Goal: Task Accomplishment & Management: Use online tool/utility

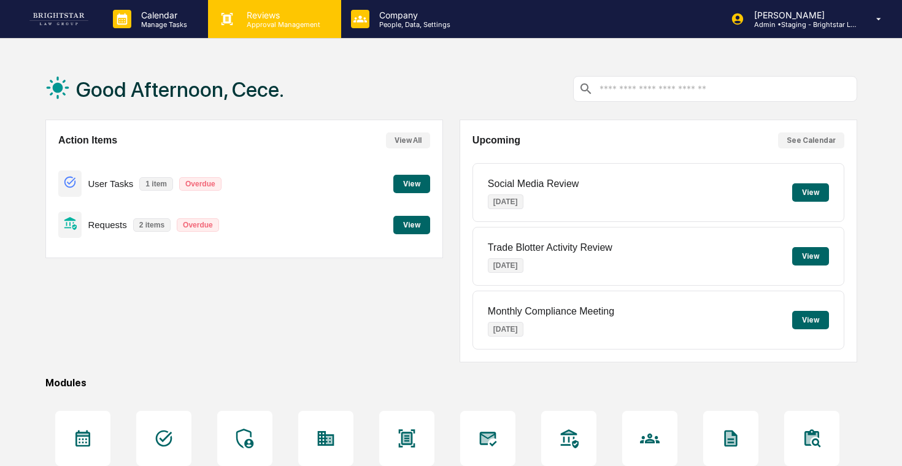
click at [259, 24] on p "Approval Management" at bounding box center [282, 24] width 90 height 9
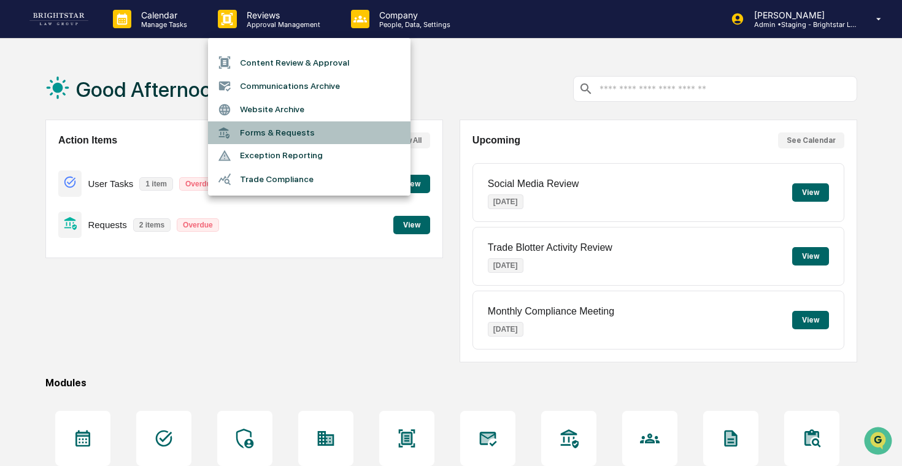
click at [255, 125] on li "Forms & Requests" at bounding box center [309, 132] width 202 height 23
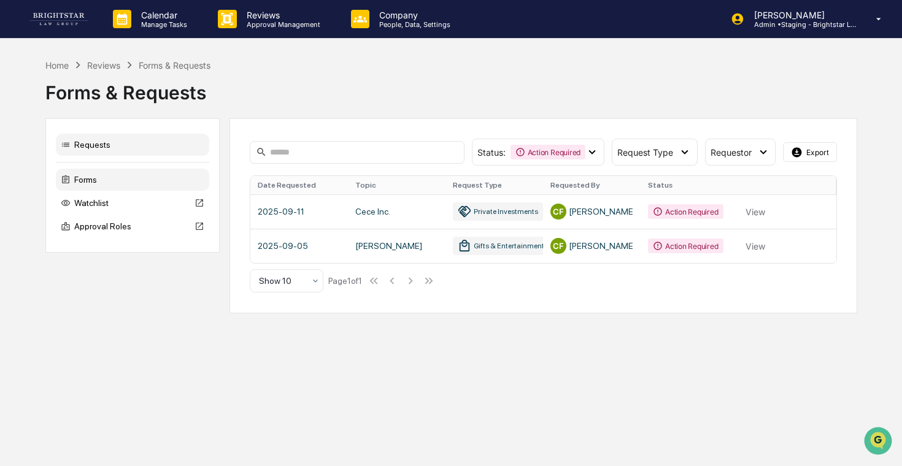
click at [145, 171] on div "Forms" at bounding box center [132, 180] width 153 height 22
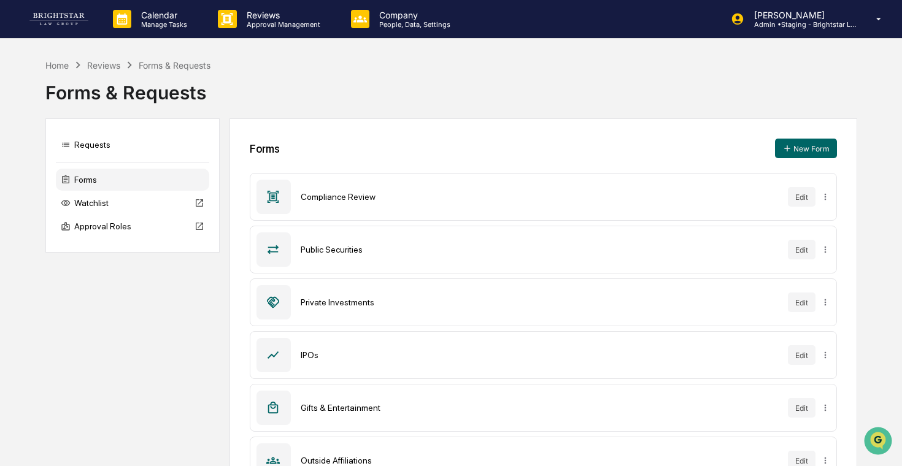
click at [637, 75] on div "Forms & Requests" at bounding box center [451, 88] width 812 height 32
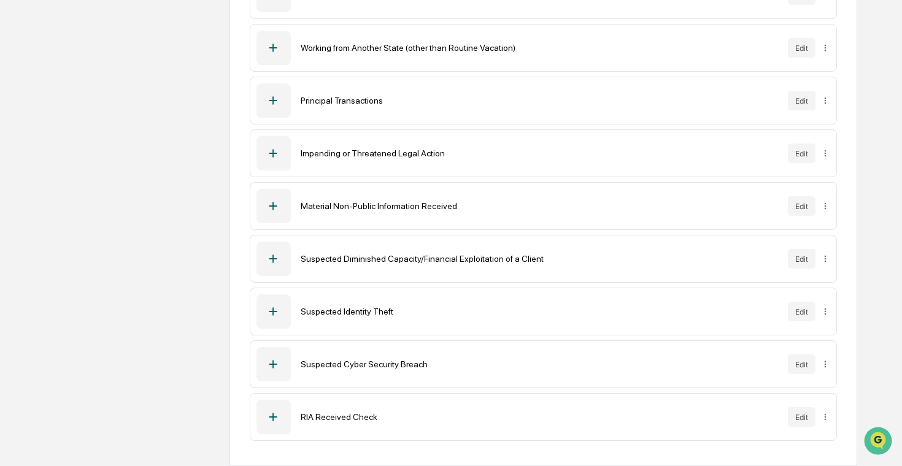
scroll to position [411, 0]
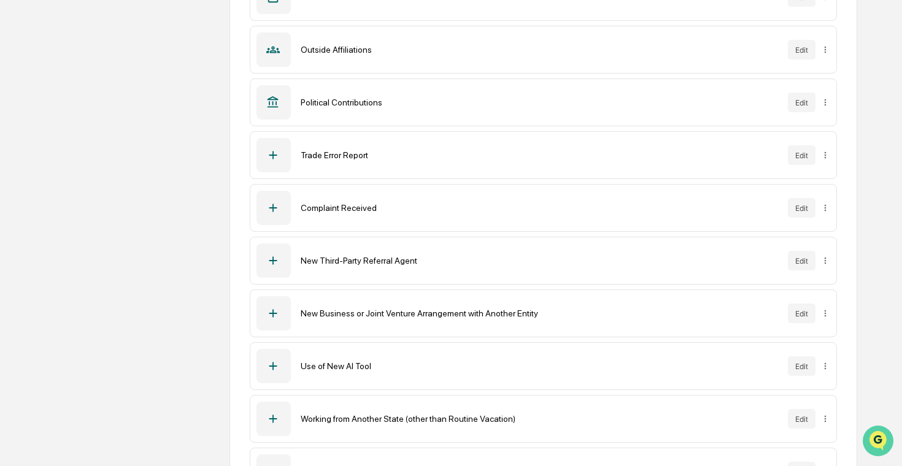
click at [871, 434] on img "Open customer support" at bounding box center [878, 441] width 31 height 25
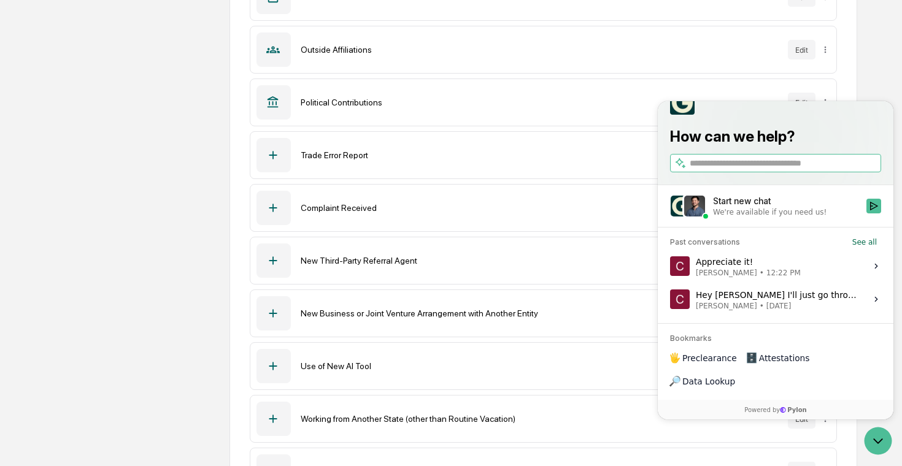
click at [782, 217] on div "We're available if you need us!" at bounding box center [769, 212] width 113 height 10
click at [866, 213] on button "Start new chat We're available if you need us!" at bounding box center [873, 206] width 15 height 15
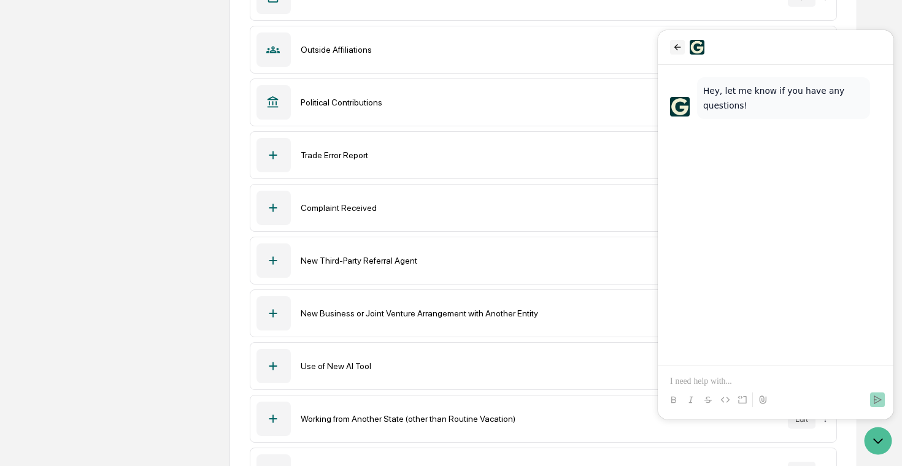
click at [674, 48] on icon "back" at bounding box center [677, 47] width 10 height 10
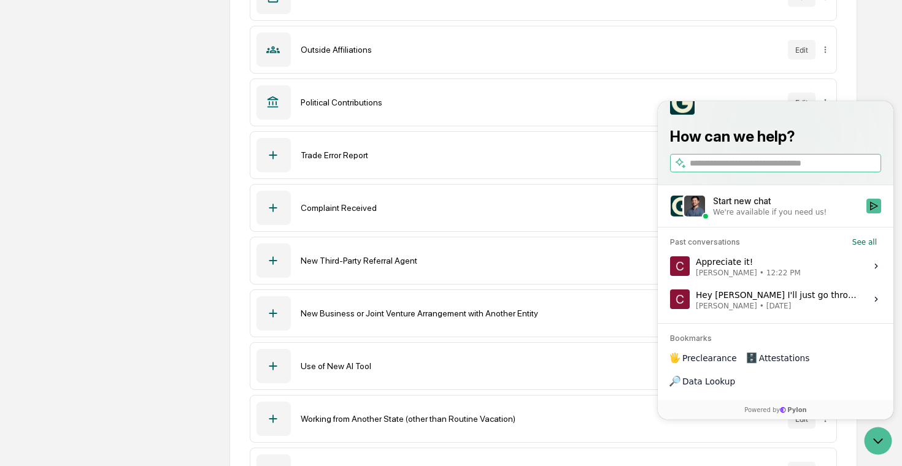
click at [766, 278] on span "12:22 PM" at bounding box center [783, 273] width 34 height 10
click at [670, 267] on button "View issue" at bounding box center [669, 266] width 1 height 1
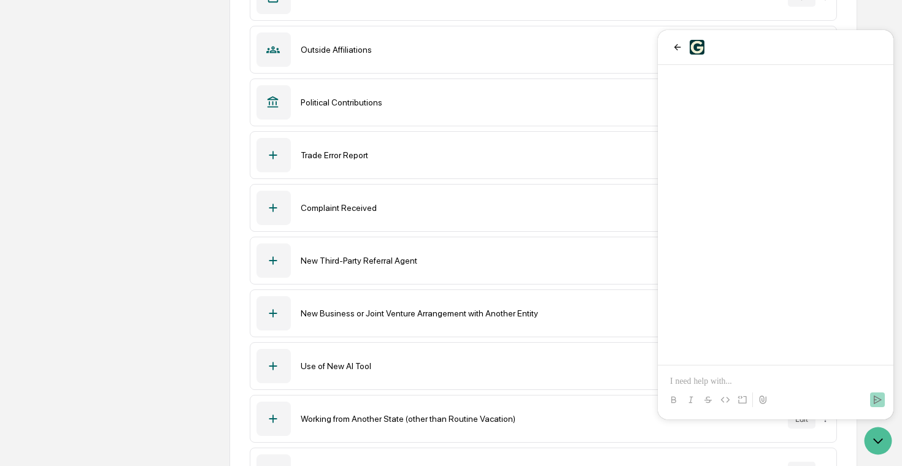
scroll to position [215, 0]
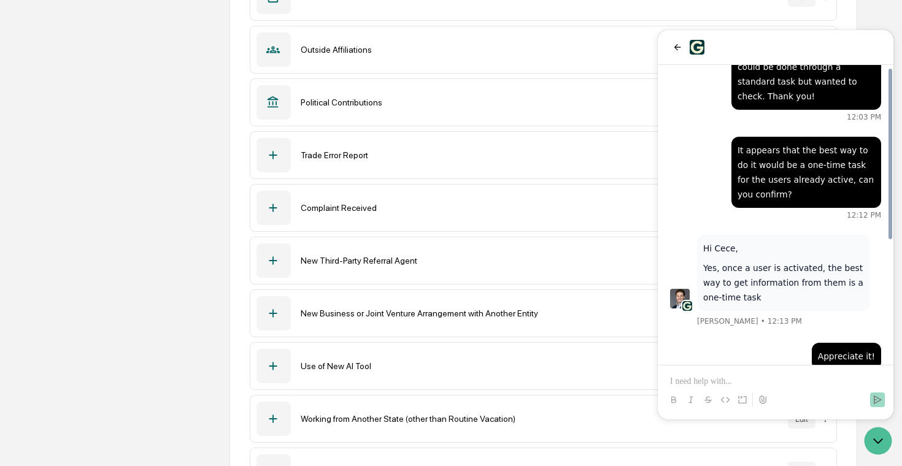
click at [749, 380] on p at bounding box center [775, 381] width 211 height 12
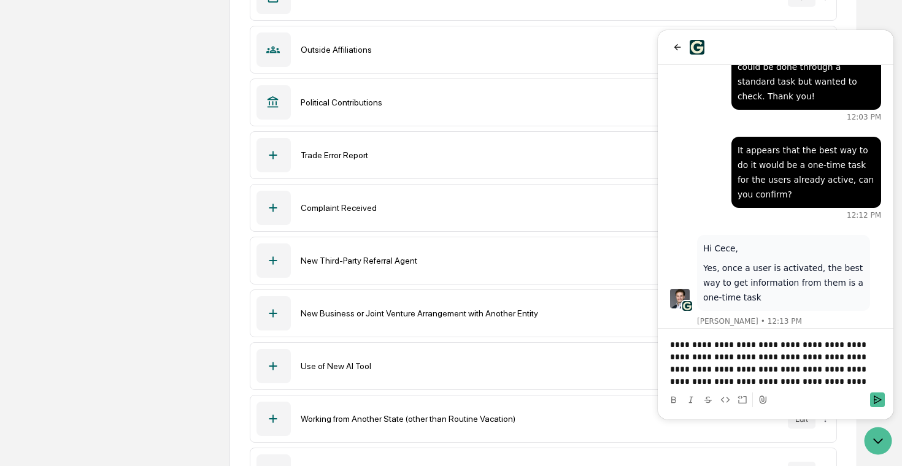
click at [194, 296] on div "Requests Forms Watchlist Approval Roles Forms New Form Compliance Review Edit P…" at bounding box center [451, 272] width 812 height 1130
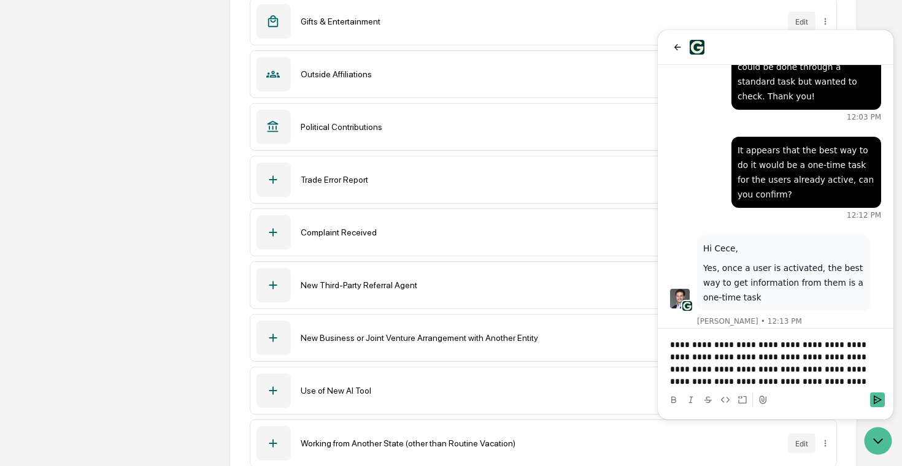
scroll to position [374, 0]
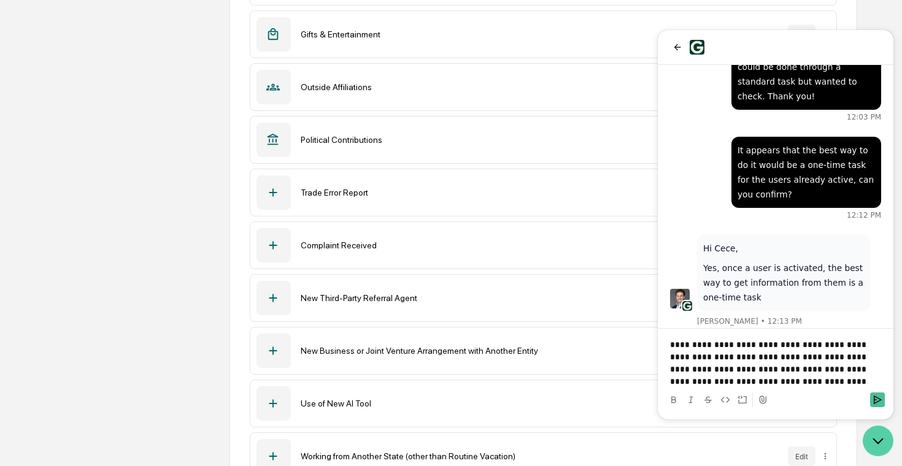
click at [871, 449] on icon "Open customer support" at bounding box center [878, 441] width 31 height 31
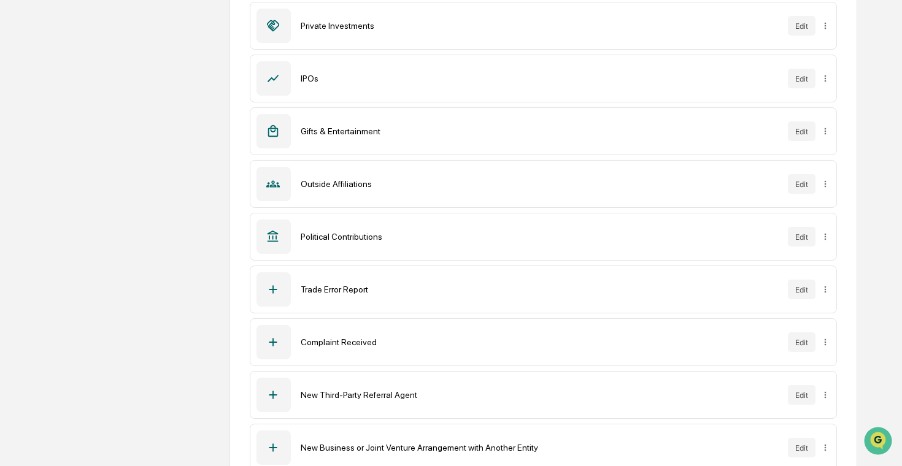
scroll to position [334, 0]
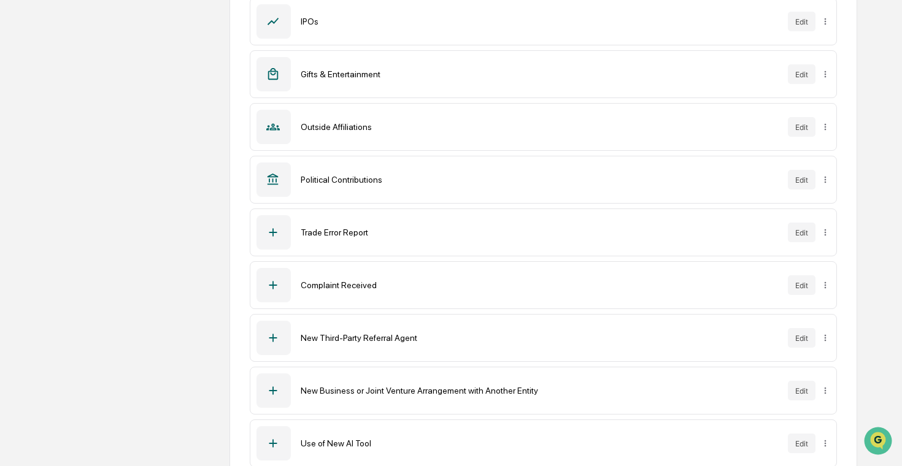
click at [831, 234] on div "Trade Error Report Edit" at bounding box center [543, 233] width 587 height 48
click at [822, 277] on div "Sync to Accounts" at bounding box center [823, 278] width 100 height 20
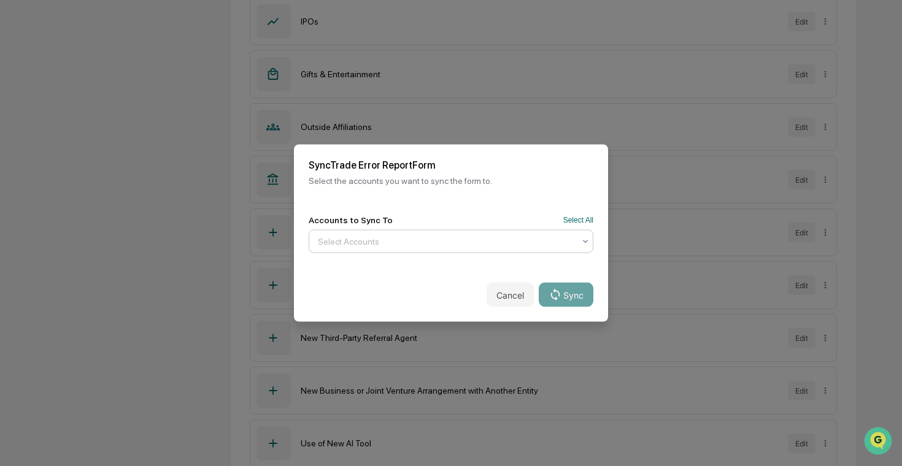
click at [536, 233] on div "Select Accounts" at bounding box center [446, 242] width 269 height 20
click at [581, 212] on div "Accounts to Sync To Select All Select Accounts" at bounding box center [451, 234] width 314 height 67
click at [580, 218] on button "Select All" at bounding box center [578, 220] width 30 height 9
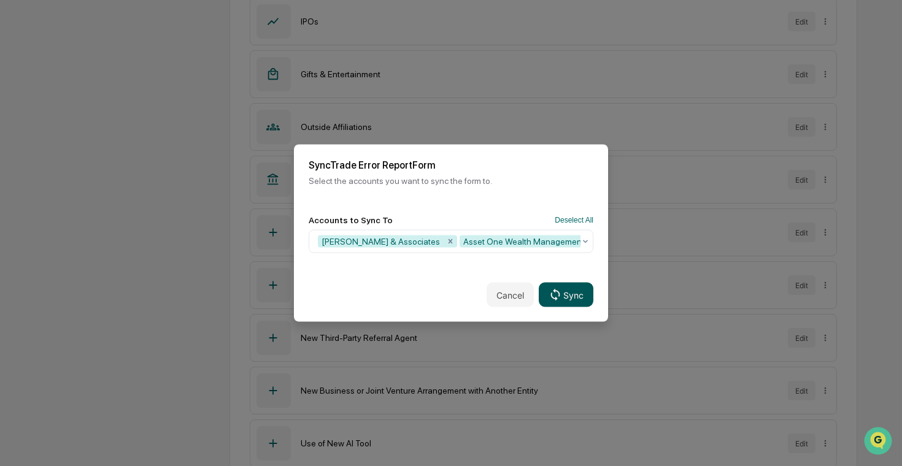
click at [570, 296] on button "Sync" at bounding box center [566, 295] width 55 height 25
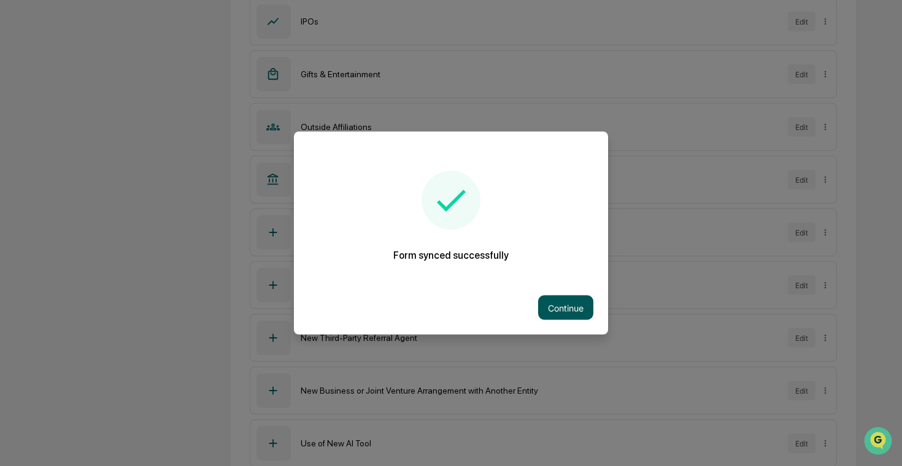
click at [563, 298] on button "Continue" at bounding box center [565, 308] width 55 height 25
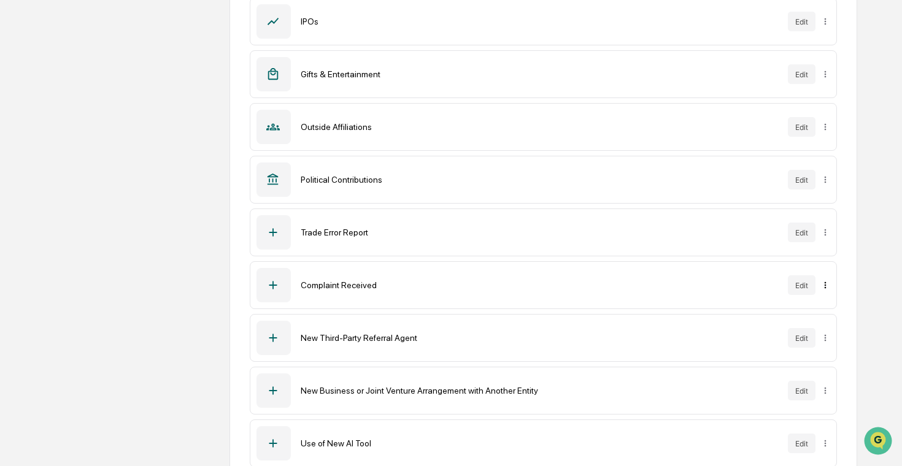
click at [822, 329] on div "Sync to Accounts" at bounding box center [823, 331] width 100 height 20
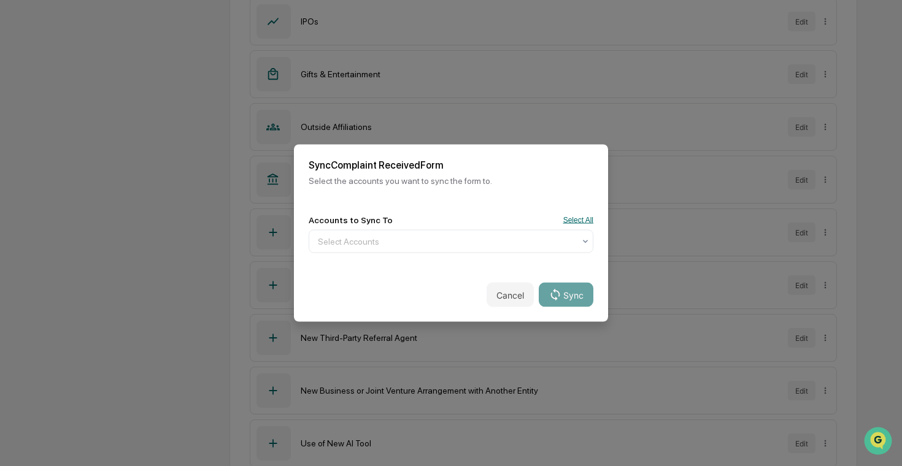
click at [578, 218] on button "Select All" at bounding box center [578, 220] width 30 height 9
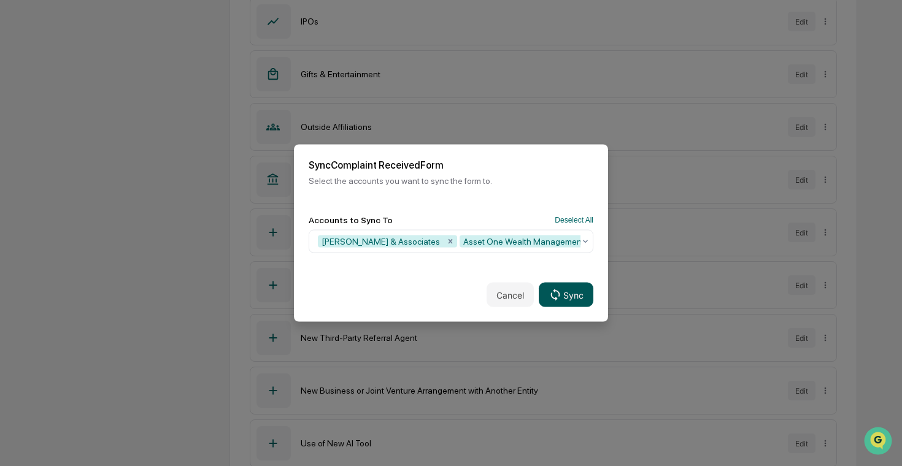
click at [579, 301] on button "Sync" at bounding box center [566, 295] width 55 height 25
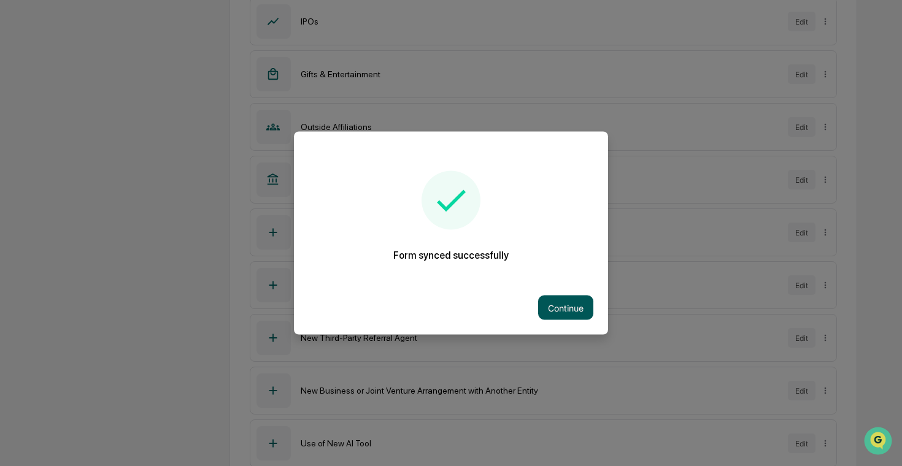
click at [551, 301] on button "Continue" at bounding box center [565, 308] width 55 height 25
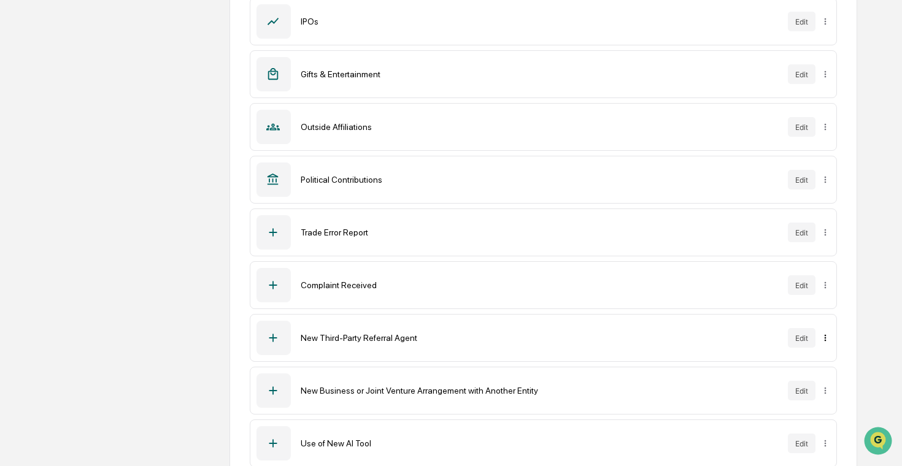
click at [817, 384] on div "Sync to Accounts" at bounding box center [823, 384] width 100 height 20
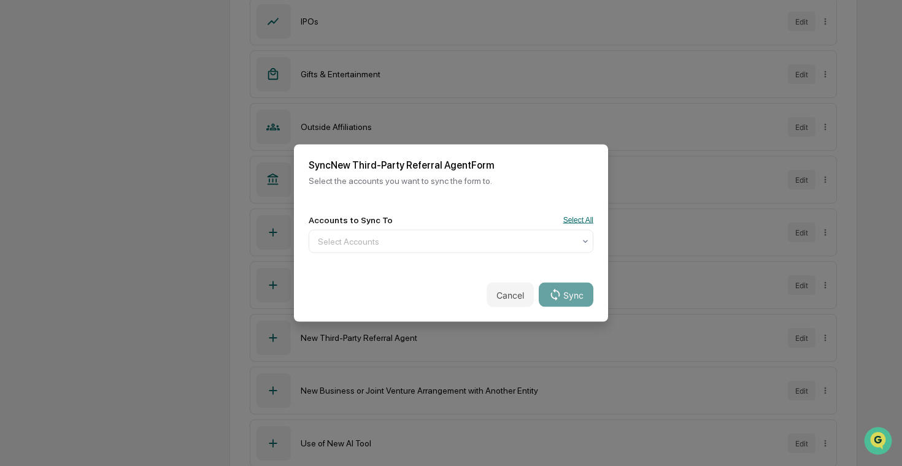
click at [583, 218] on button "Select All" at bounding box center [578, 220] width 30 height 9
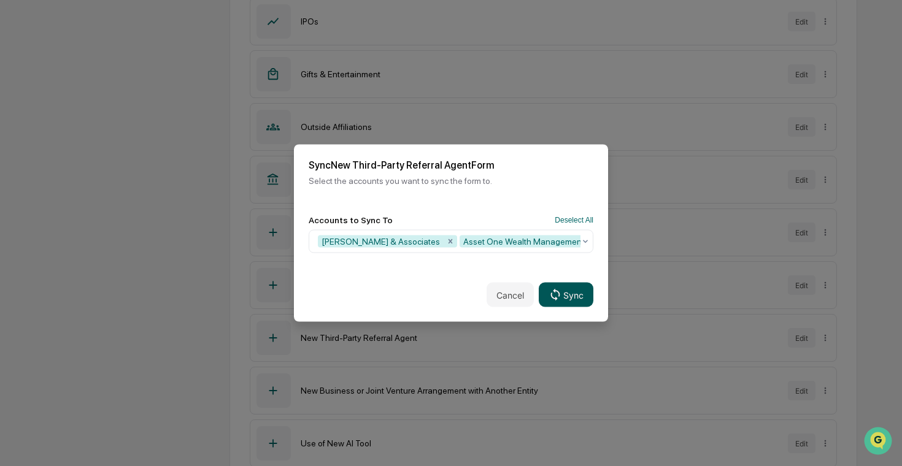
click at [574, 293] on button "Sync" at bounding box center [566, 295] width 55 height 25
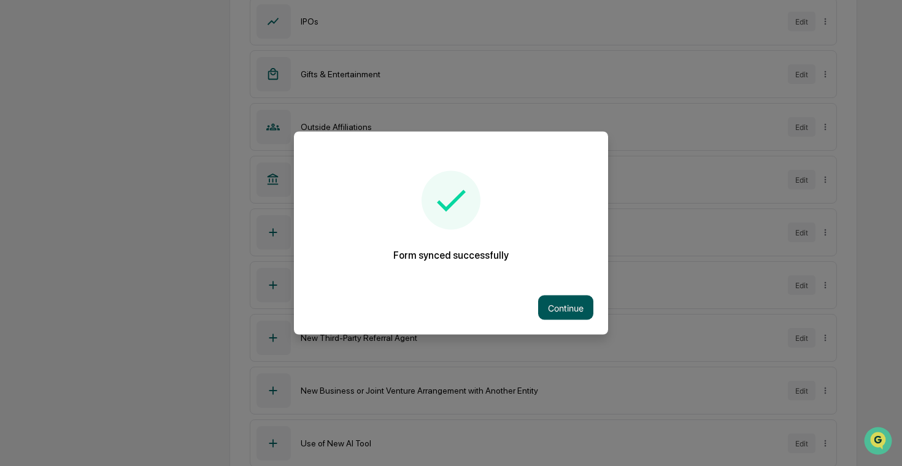
click at [567, 310] on button "Continue" at bounding box center [565, 308] width 55 height 25
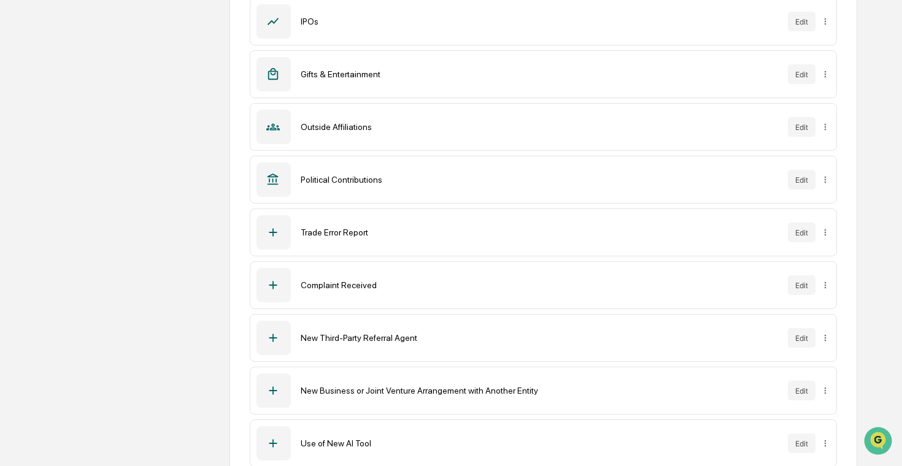
scroll to position [0, 0]
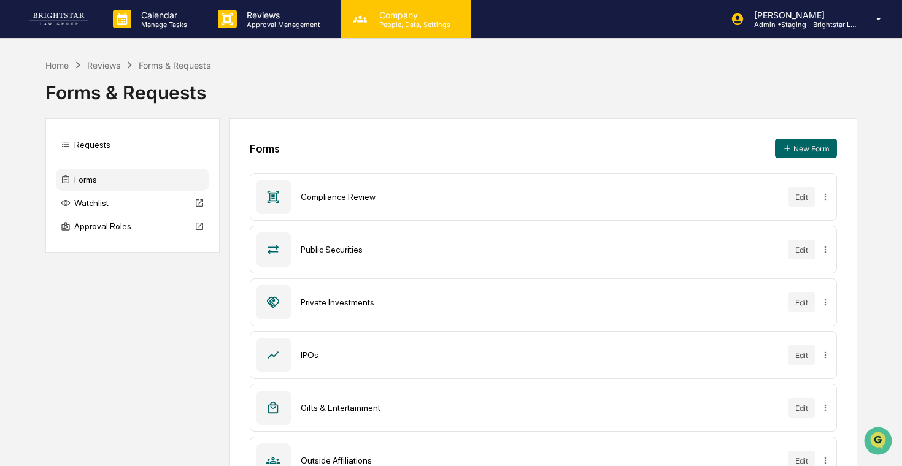
click at [423, 23] on p "People, Data, Settings" at bounding box center [412, 24] width 87 height 9
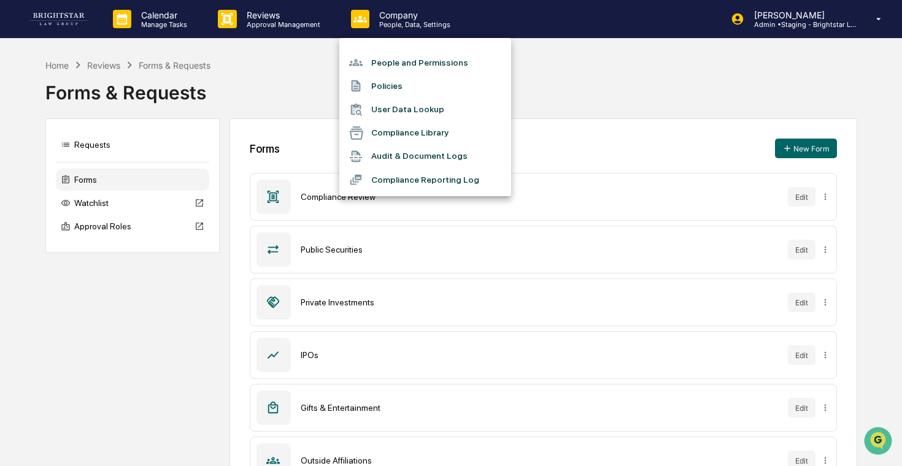
click at [432, 174] on li "Compliance Reporting Log" at bounding box center [425, 179] width 172 height 23
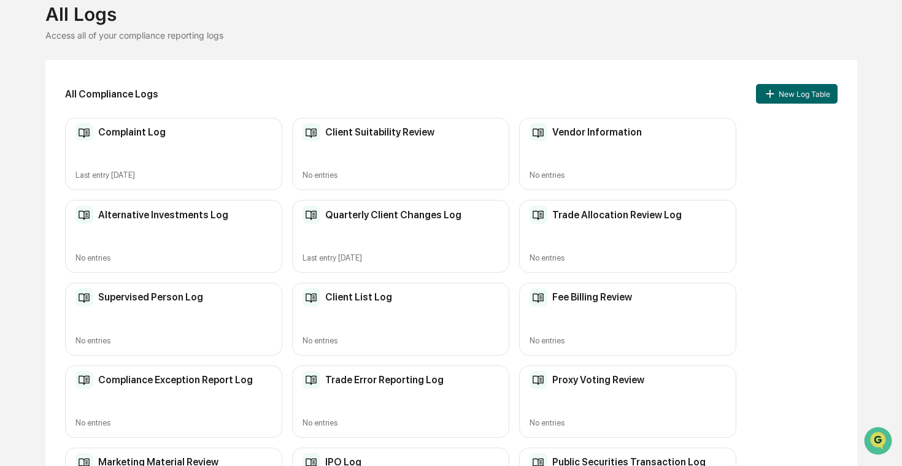
scroll to position [669, 0]
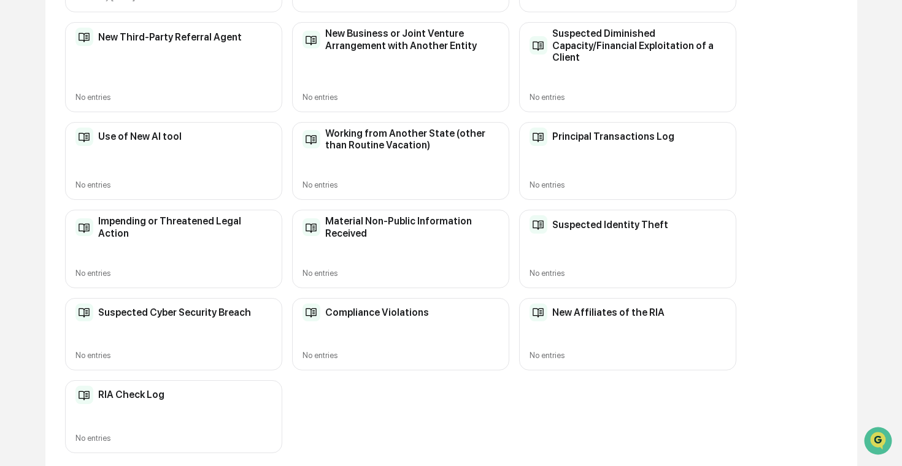
click at [167, 391] on div "RIA Check Log" at bounding box center [173, 395] width 196 height 18
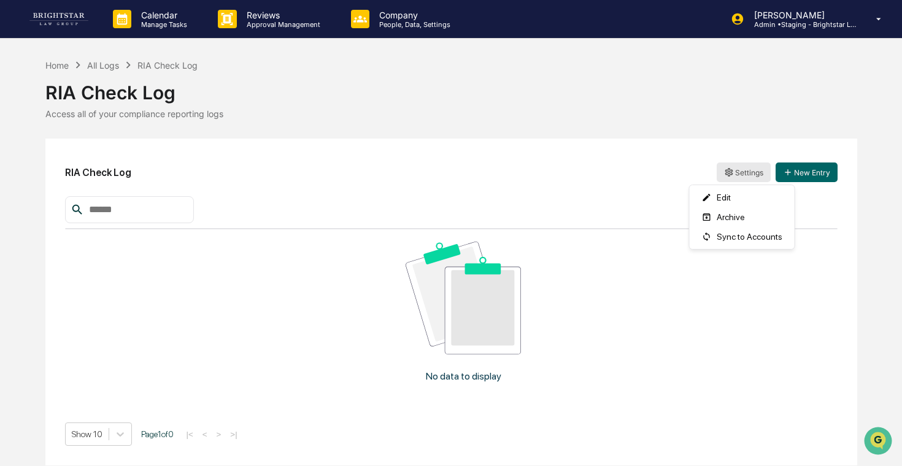
click at [745, 172] on html "Calendar Manage Tasks Reviews Approval Management Company People, Data, Setting…" at bounding box center [451, 233] width 902 height 466
click at [744, 196] on div "Edit" at bounding box center [742, 198] width 100 height 20
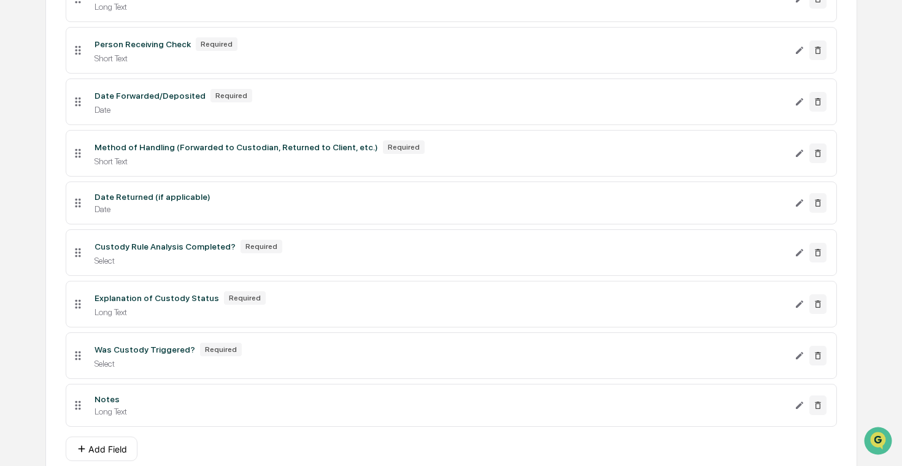
scroll to position [667, 0]
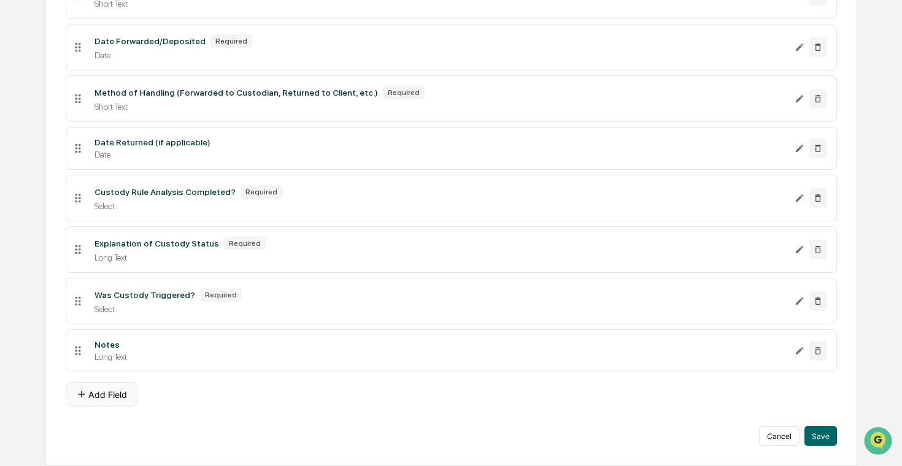
click at [115, 396] on button "Add Field" at bounding box center [102, 394] width 72 height 25
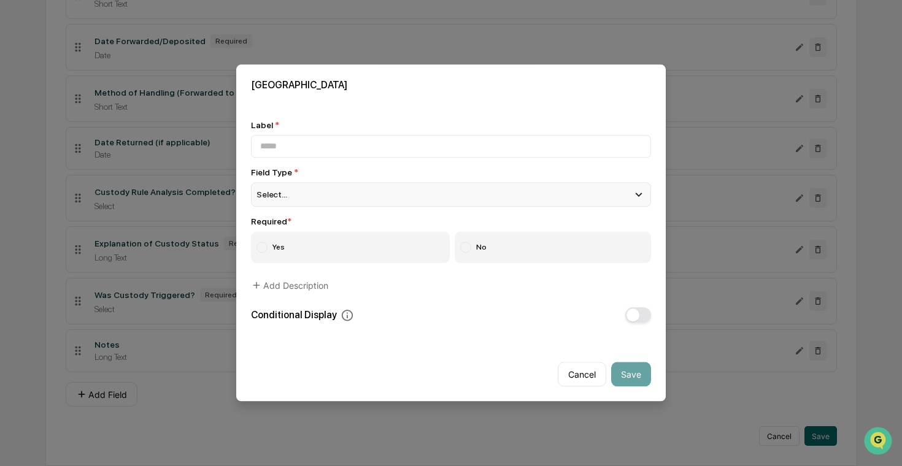
click at [428, 198] on div "Select..." at bounding box center [451, 194] width 400 height 25
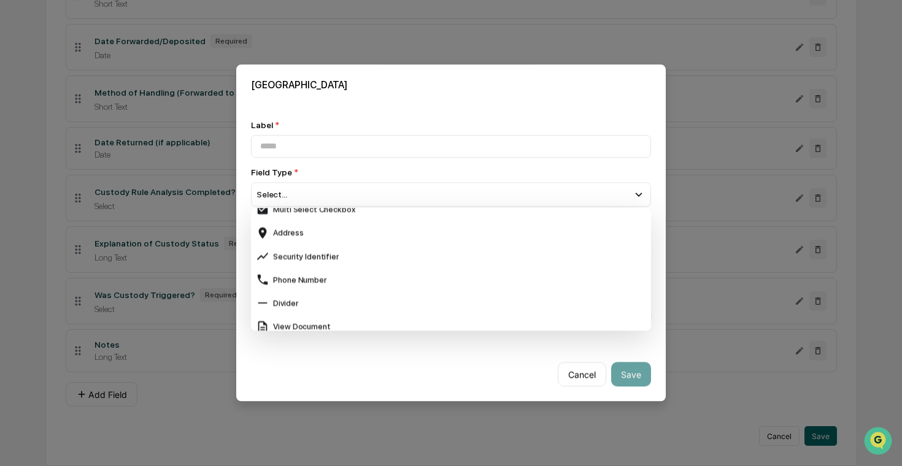
scroll to position [488, 0]
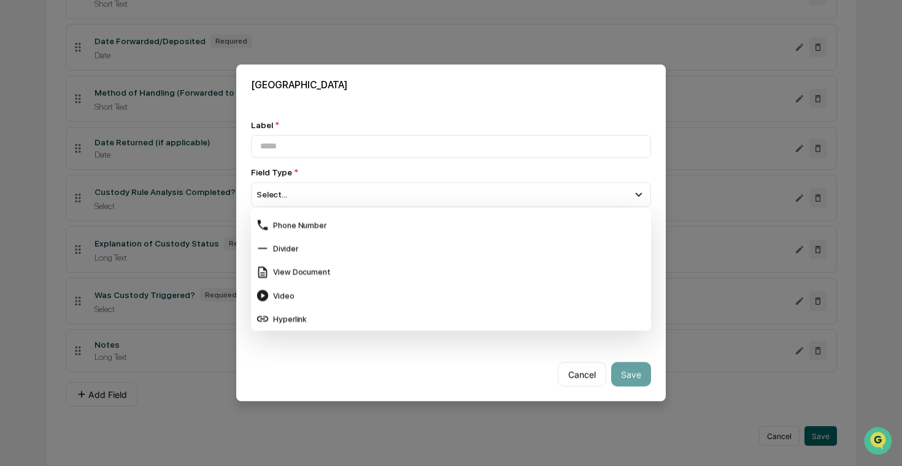
click at [416, 377] on div "Cancel Save" at bounding box center [450, 370] width 429 height 64
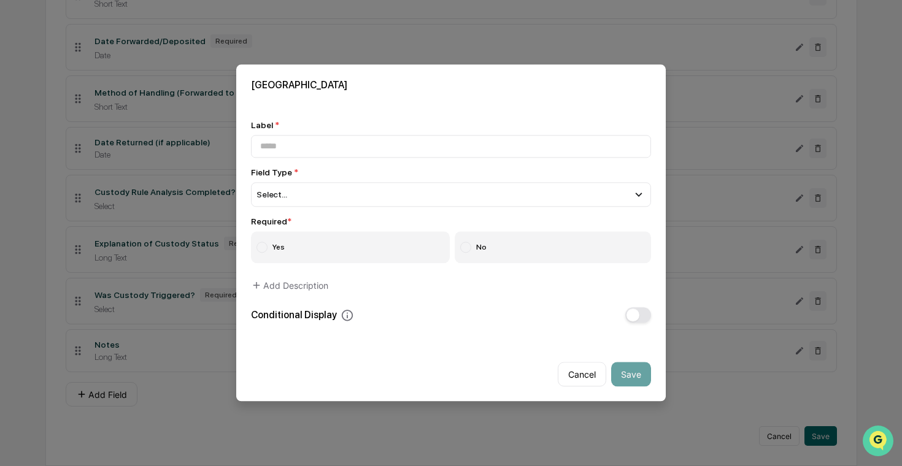
click at [874, 440] on img "Open customer support" at bounding box center [878, 441] width 31 height 25
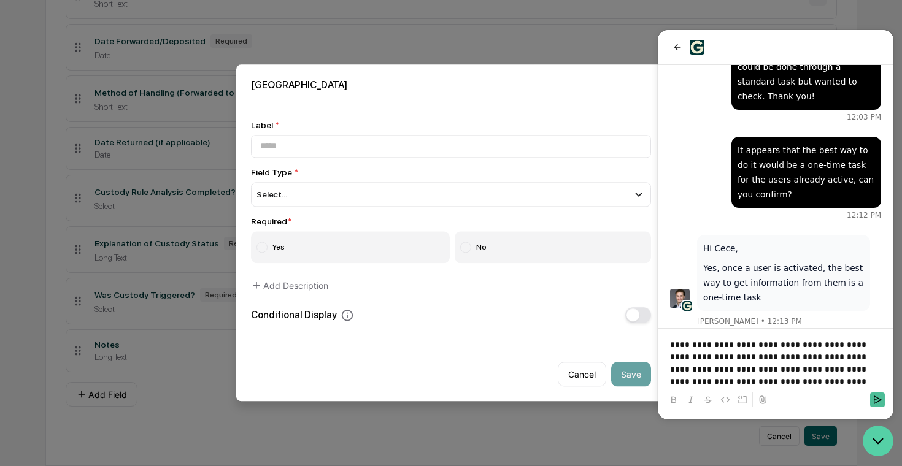
click at [877, 439] on icon "Open customer support" at bounding box center [878, 441] width 31 height 31
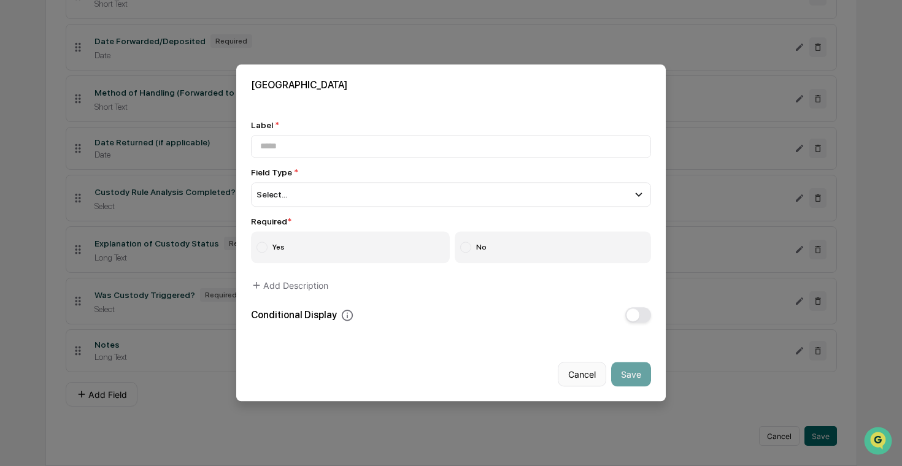
click at [581, 377] on button "Cancel" at bounding box center [582, 375] width 48 height 25
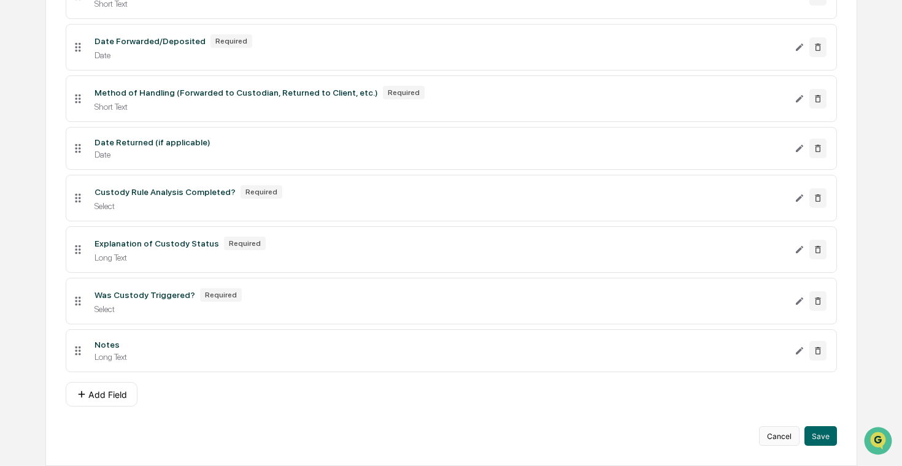
click at [783, 437] on button "Cancel" at bounding box center [779, 436] width 40 height 20
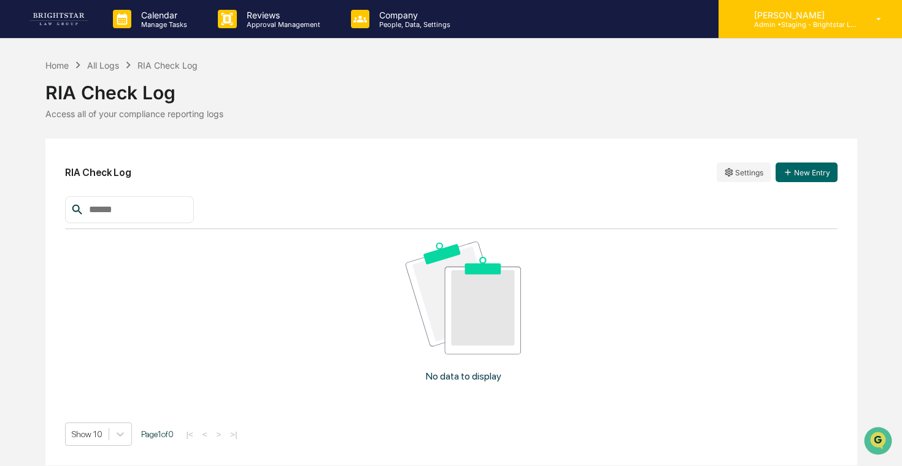
click at [766, 25] on p "Admin • Staging - Brightstar Law Group" at bounding box center [801, 24] width 114 height 9
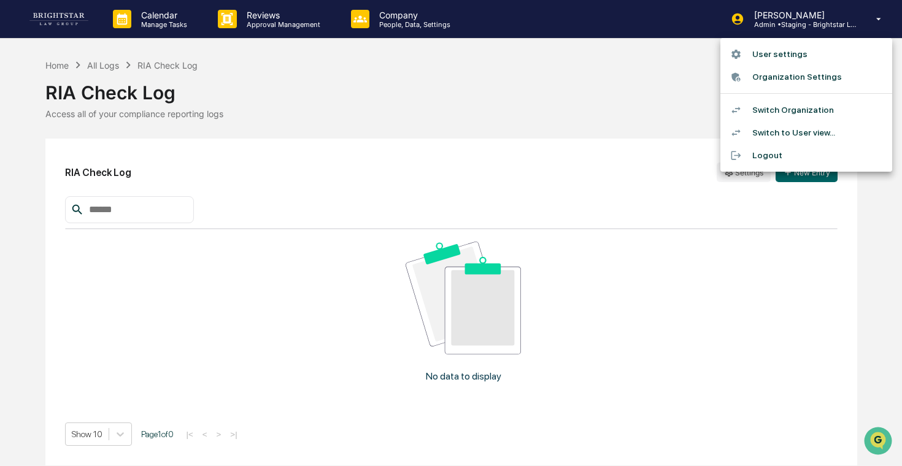
click at [585, 120] on div at bounding box center [451, 233] width 902 height 466
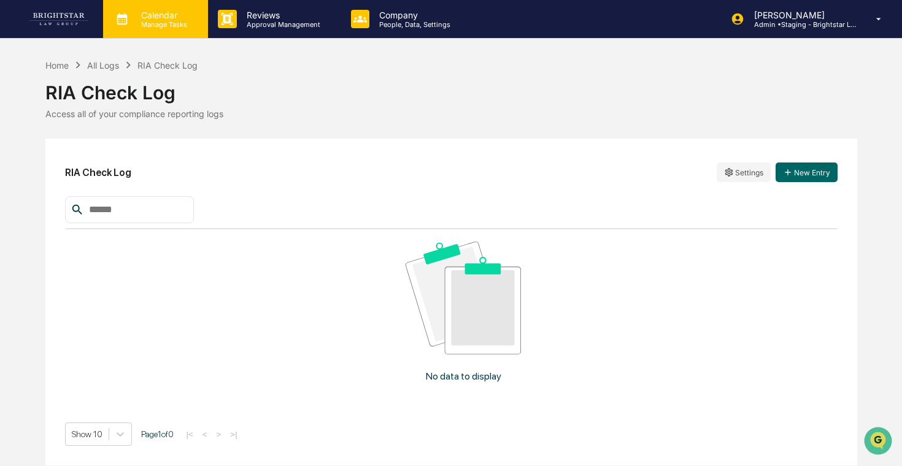
click at [182, 32] on div "Calendar Manage Tasks" at bounding box center [155, 19] width 105 height 38
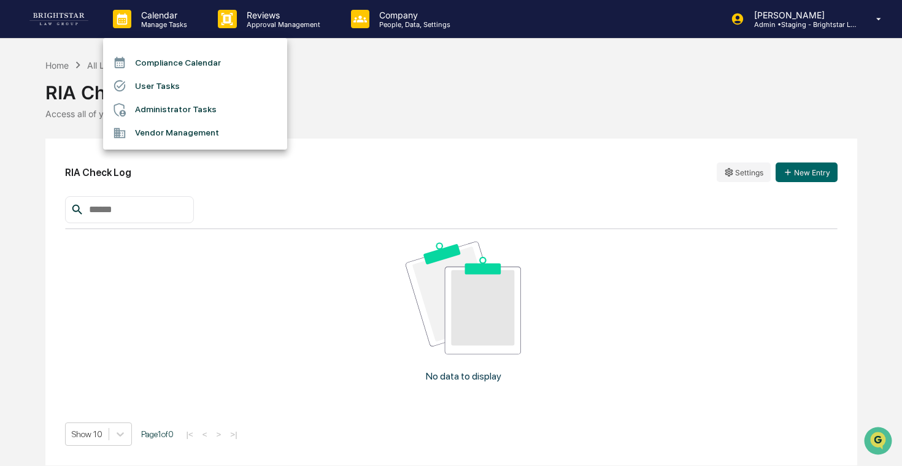
click at [236, 18] on div at bounding box center [451, 233] width 902 height 466
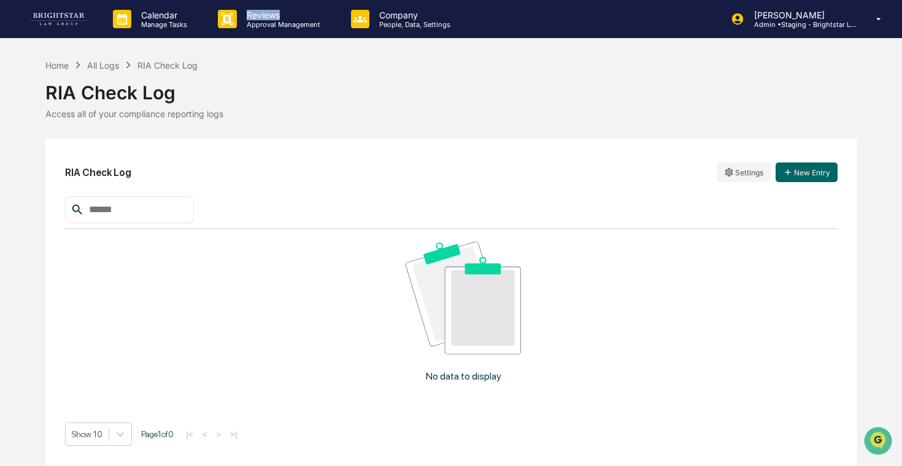
click at [258, 18] on p "Reviews" at bounding box center [282, 15] width 90 height 10
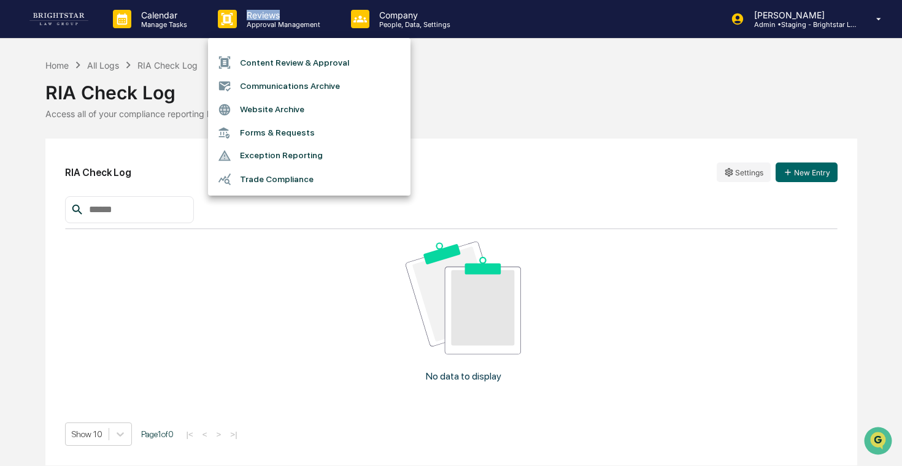
click at [274, 136] on li "Forms & Requests" at bounding box center [309, 132] width 202 height 23
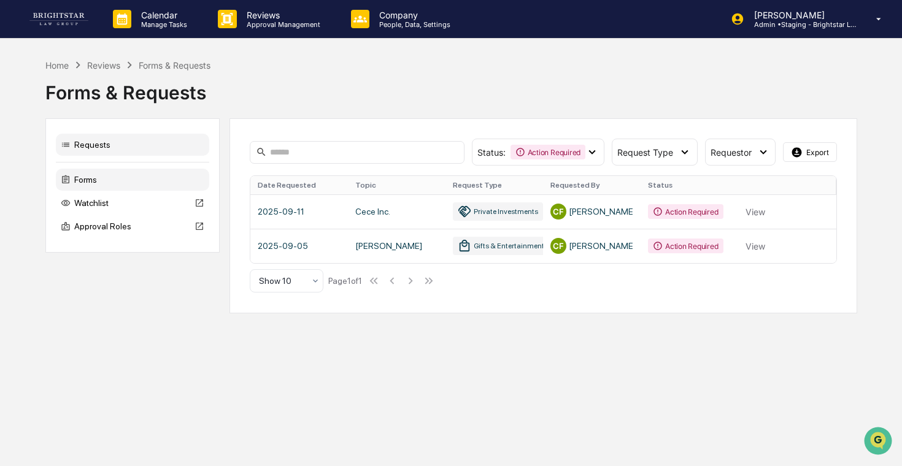
click at [152, 181] on div "Forms" at bounding box center [132, 180] width 153 height 22
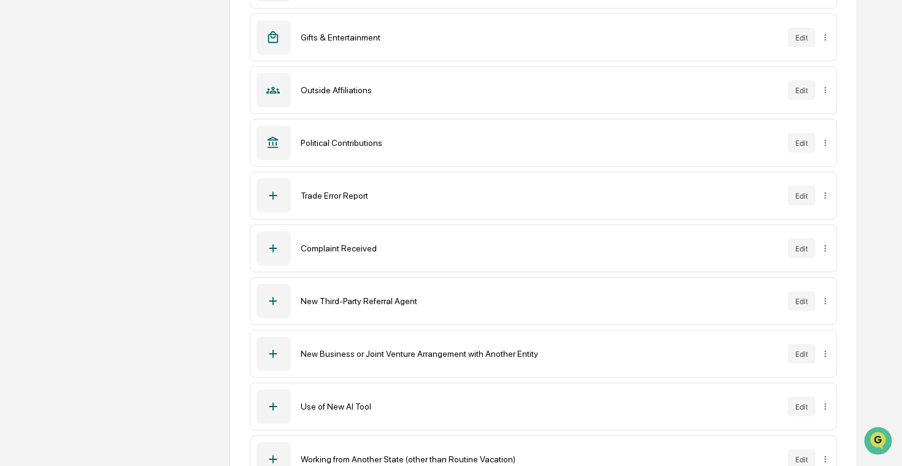
scroll to position [403, 0]
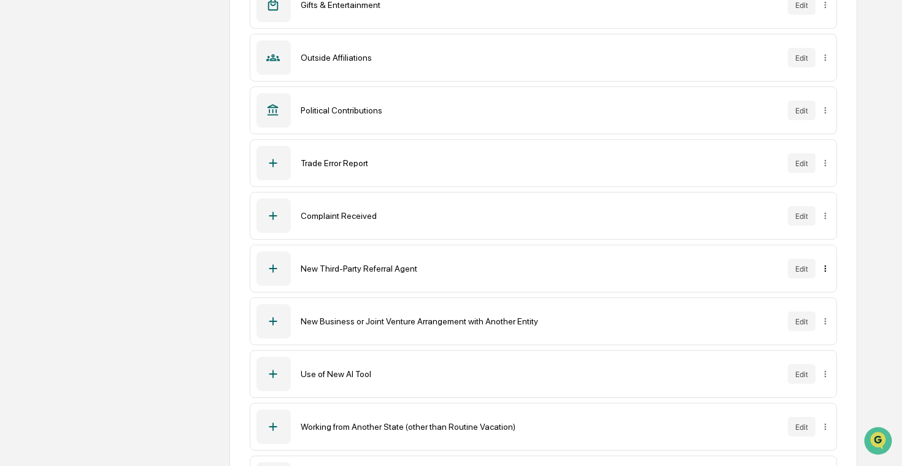
click at [809, 312] on div "Sync to Accounts" at bounding box center [823, 314] width 100 height 20
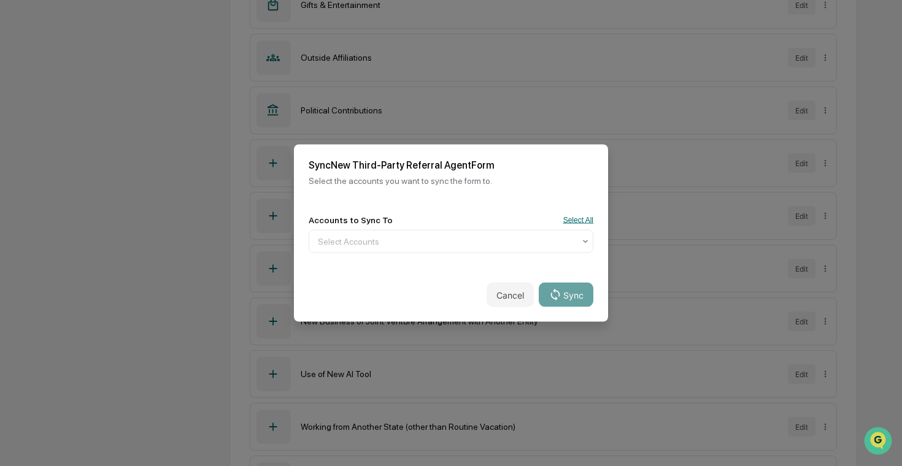
click at [586, 222] on button "Select All" at bounding box center [578, 220] width 30 height 9
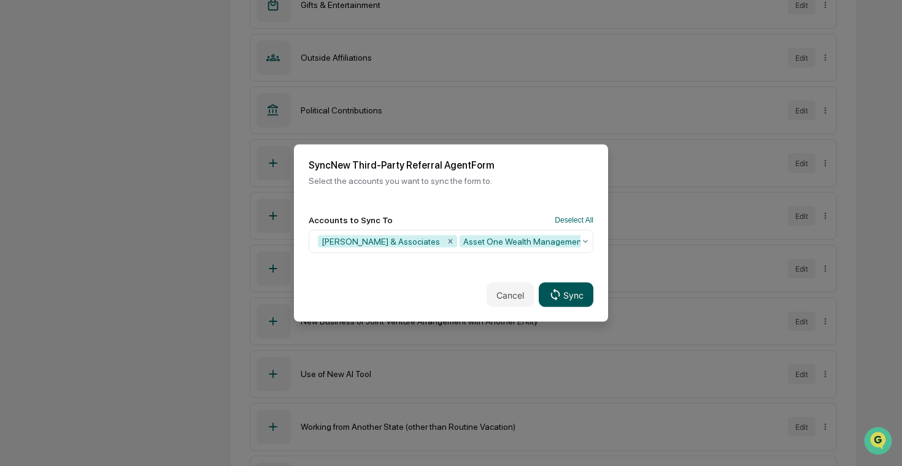
click at [565, 301] on button "Sync" at bounding box center [566, 295] width 55 height 25
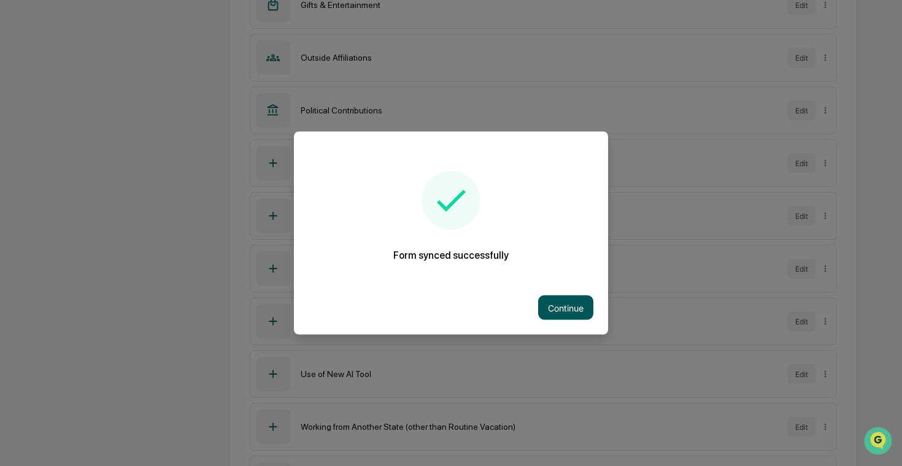
click at [584, 309] on button "Continue" at bounding box center [565, 308] width 55 height 25
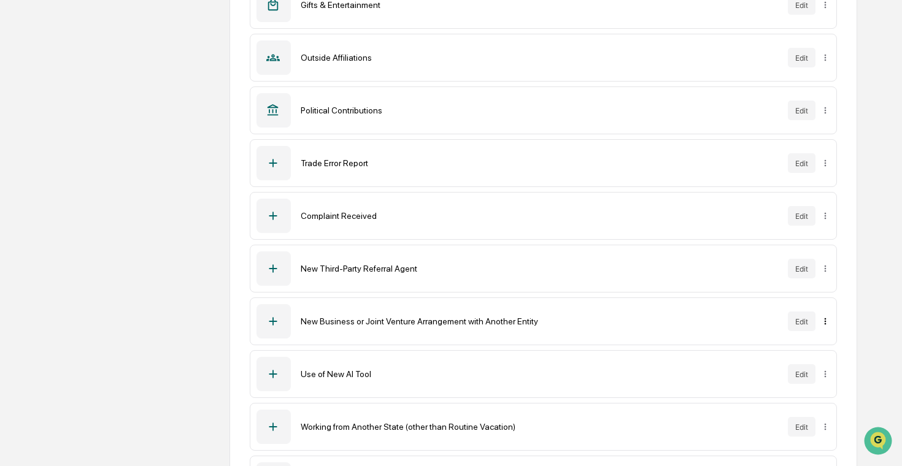
click at [823, 365] on div "Sync to Accounts" at bounding box center [823, 367] width 100 height 20
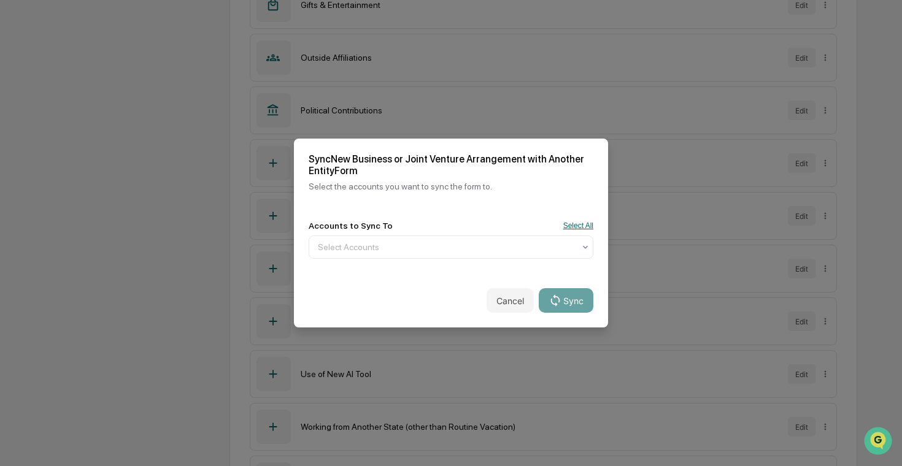
click at [587, 225] on button "Select All" at bounding box center [578, 225] width 30 height 9
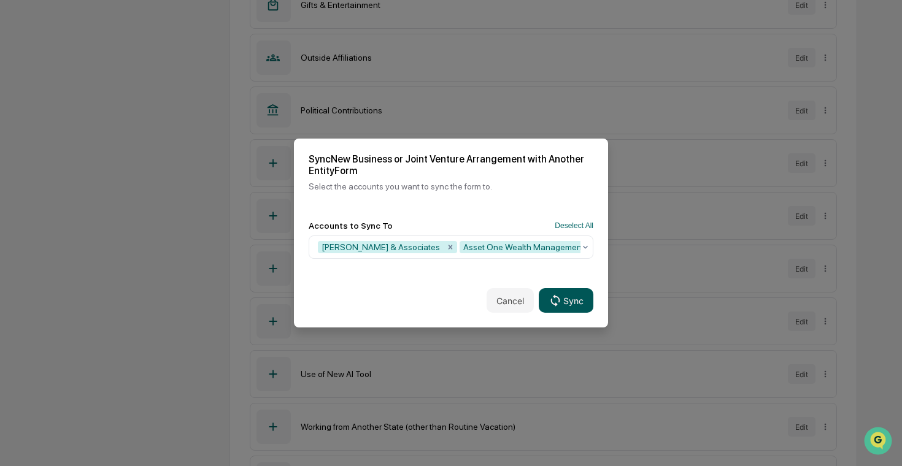
click at [577, 304] on button "Sync" at bounding box center [566, 300] width 55 height 25
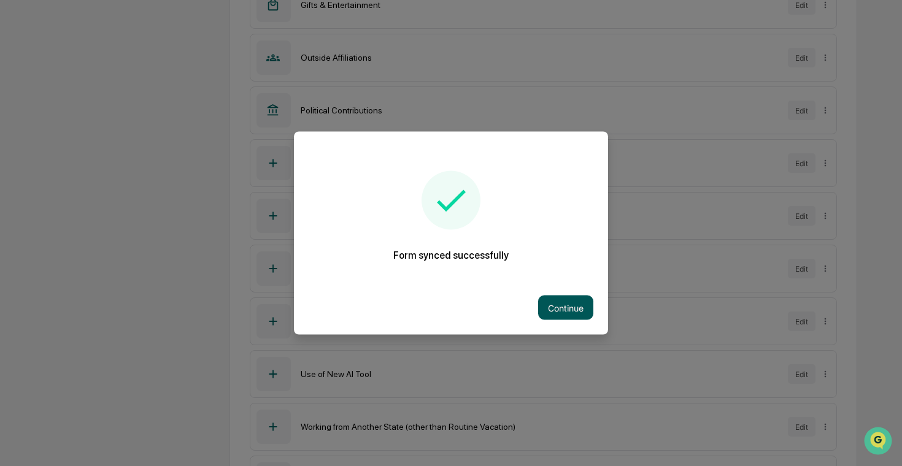
click at [583, 302] on button "Continue" at bounding box center [565, 308] width 55 height 25
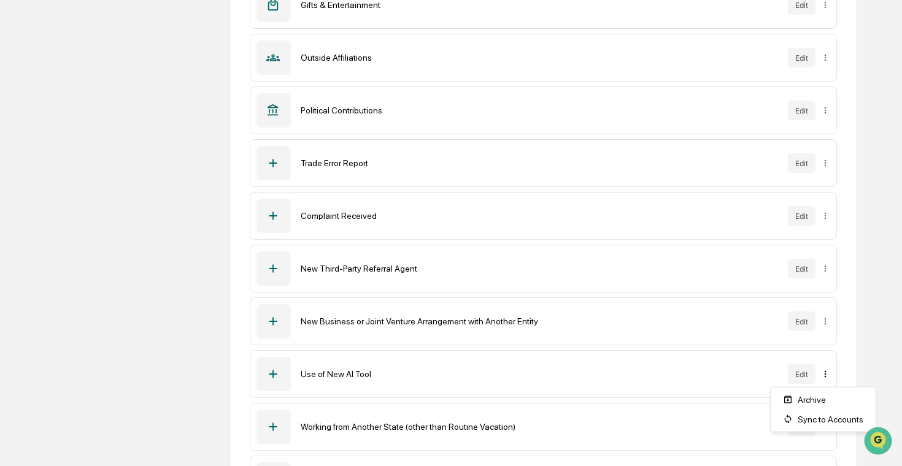
click at [794, 418] on div "Sync to Accounts" at bounding box center [823, 420] width 100 height 20
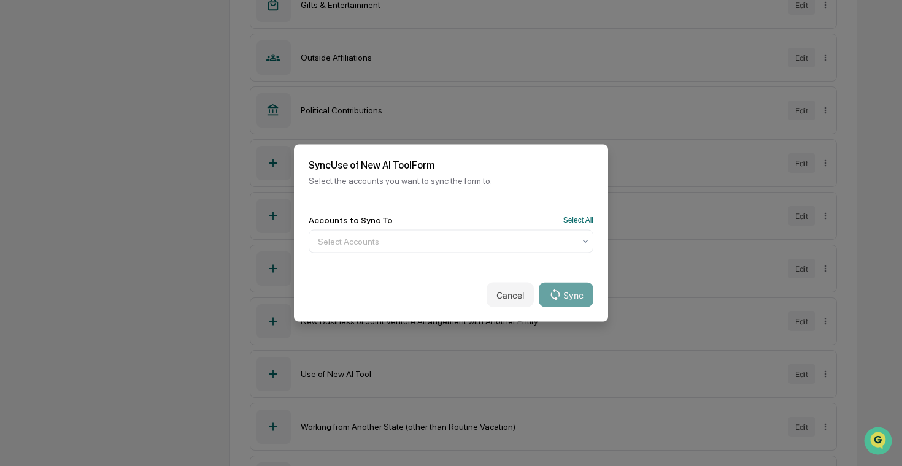
click at [583, 225] on div "Accounts to Sync To Select All Select Accounts" at bounding box center [451, 234] width 285 height 38
click at [583, 220] on button "Select All" at bounding box center [578, 220] width 30 height 9
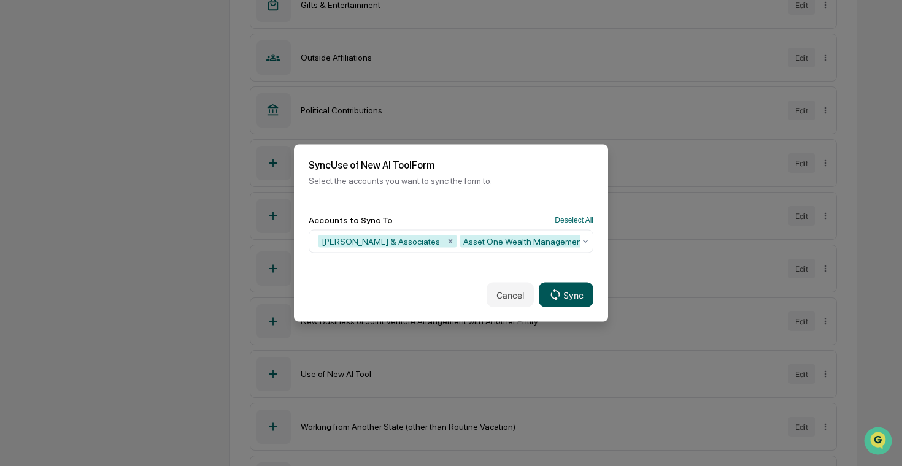
click at [572, 290] on button "Sync" at bounding box center [566, 295] width 55 height 25
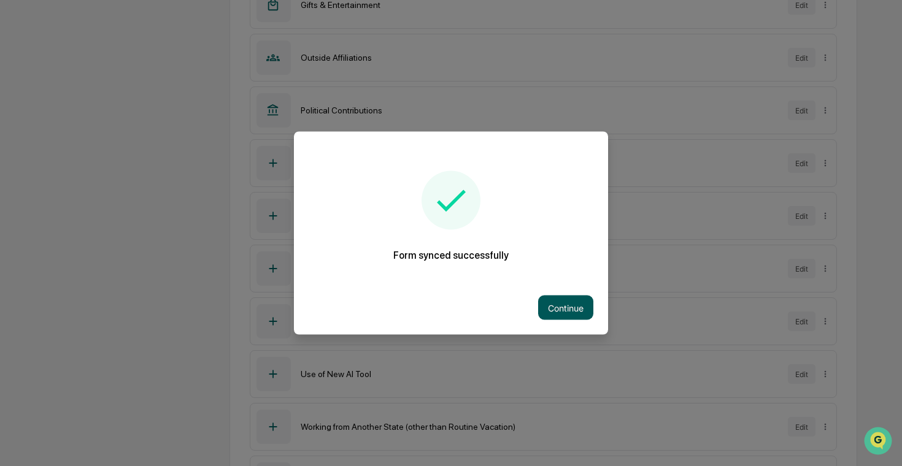
click at [550, 298] on button "Continue" at bounding box center [565, 308] width 55 height 25
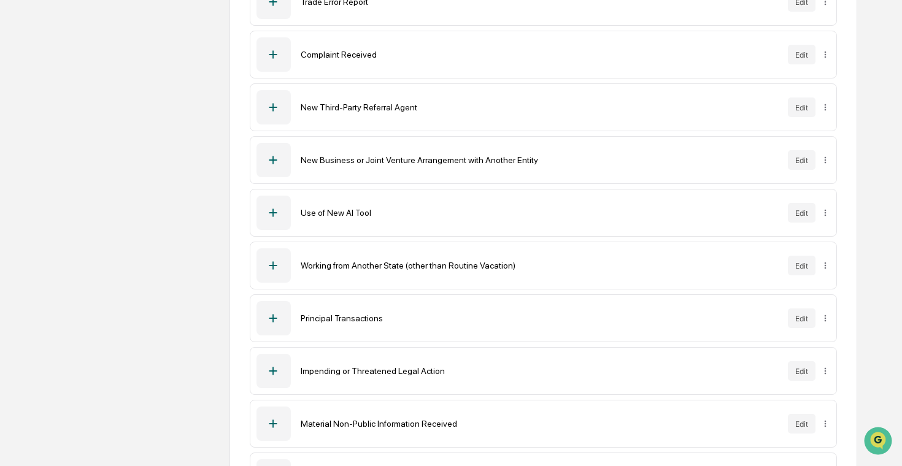
scroll to position [575, 0]
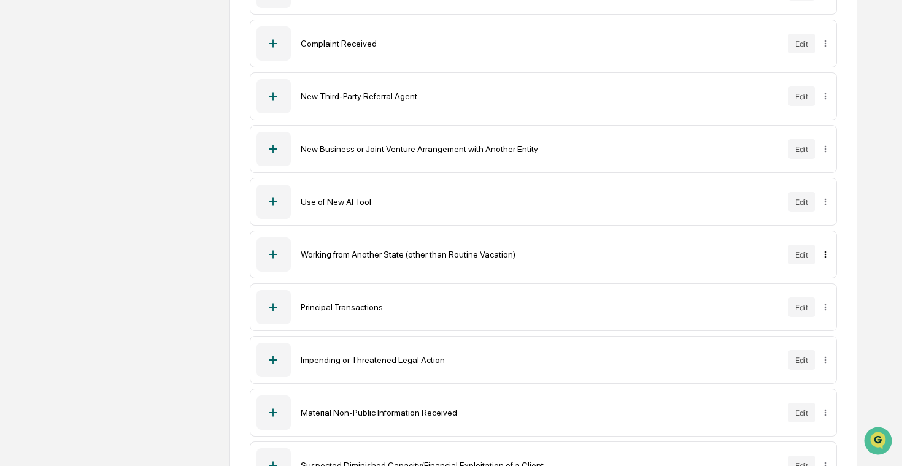
click at [812, 301] on div "Sync to Accounts" at bounding box center [823, 300] width 100 height 20
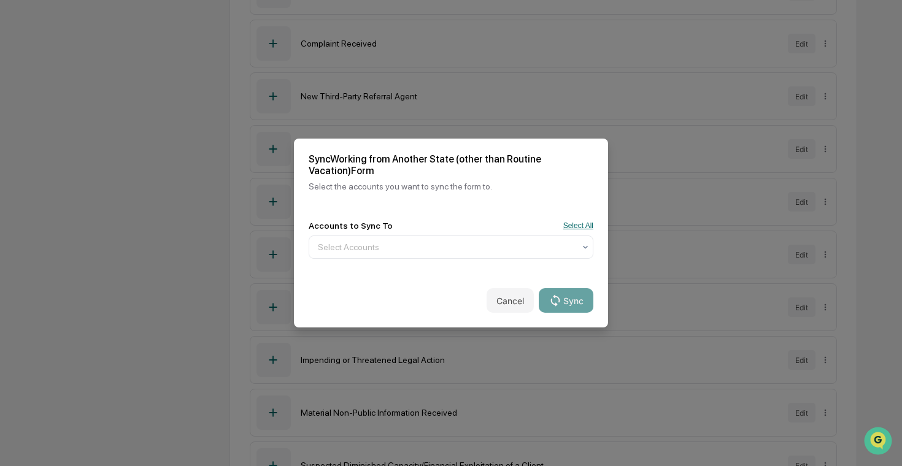
click at [588, 225] on button "Select All" at bounding box center [578, 225] width 30 height 9
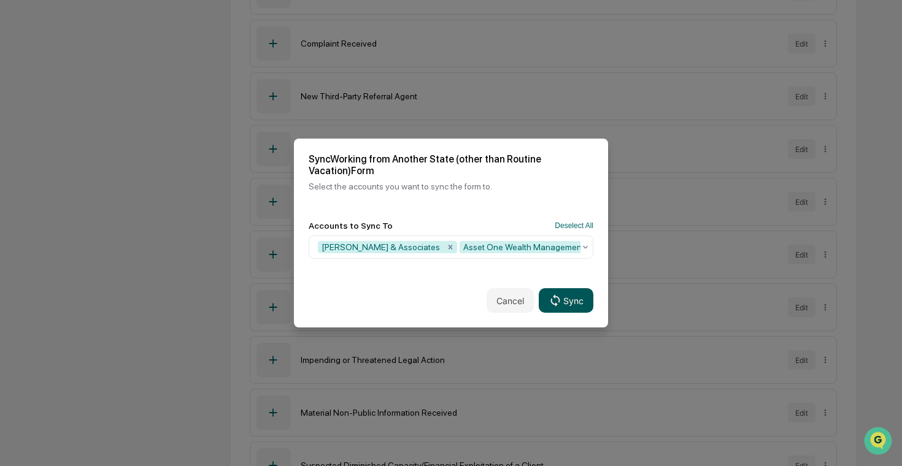
click at [580, 308] on button "Sync" at bounding box center [566, 300] width 55 height 25
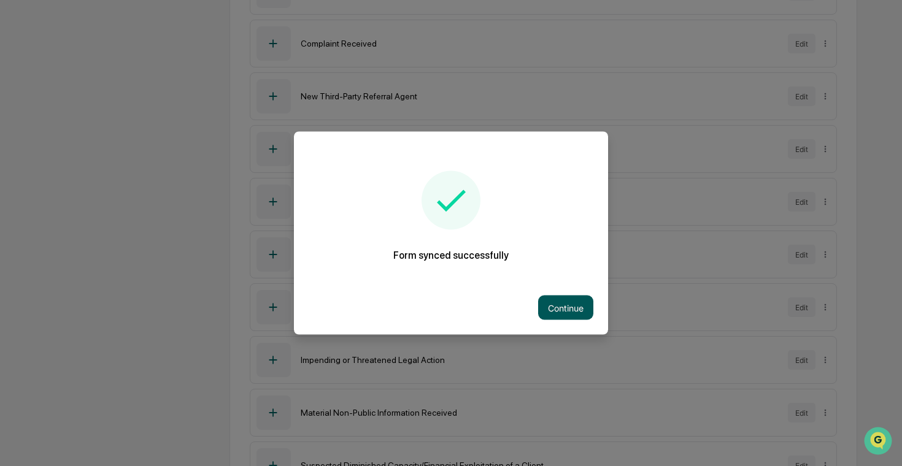
click at [559, 298] on button "Continue" at bounding box center [565, 308] width 55 height 25
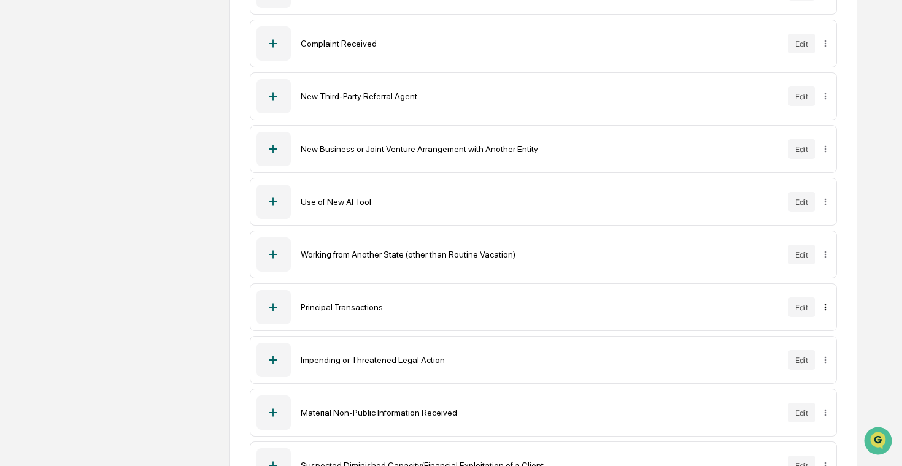
click at [824, 350] on div "Sync to Accounts" at bounding box center [823, 353] width 100 height 20
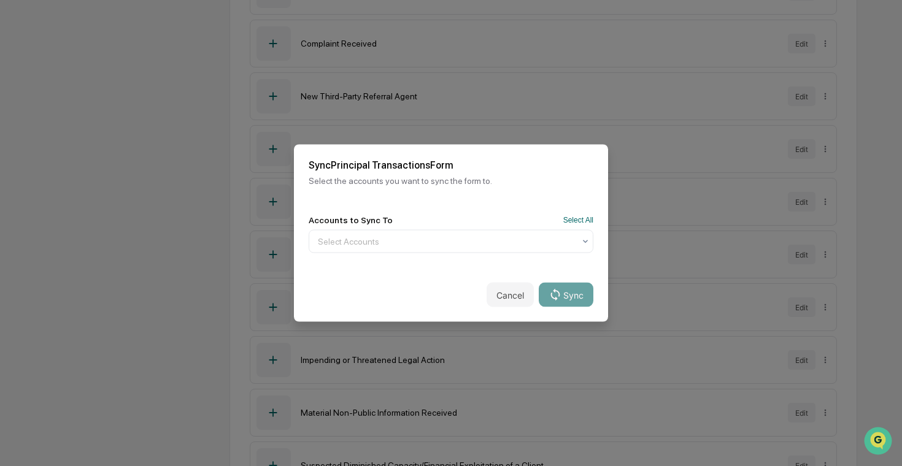
click at [586, 215] on div "Accounts to Sync To Select All" at bounding box center [451, 220] width 285 height 10
click at [585, 216] on button "Select All" at bounding box center [578, 220] width 30 height 9
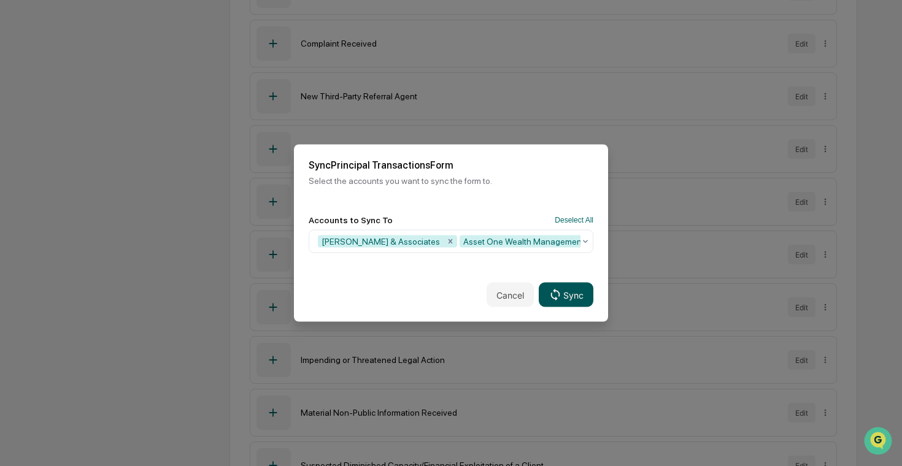
click at [571, 294] on button "Sync" at bounding box center [566, 295] width 55 height 25
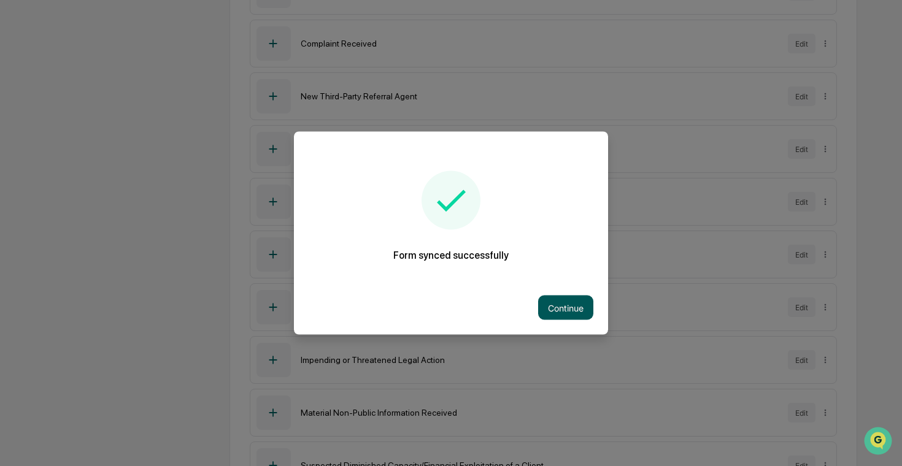
click at [565, 302] on button "Continue" at bounding box center [565, 308] width 55 height 25
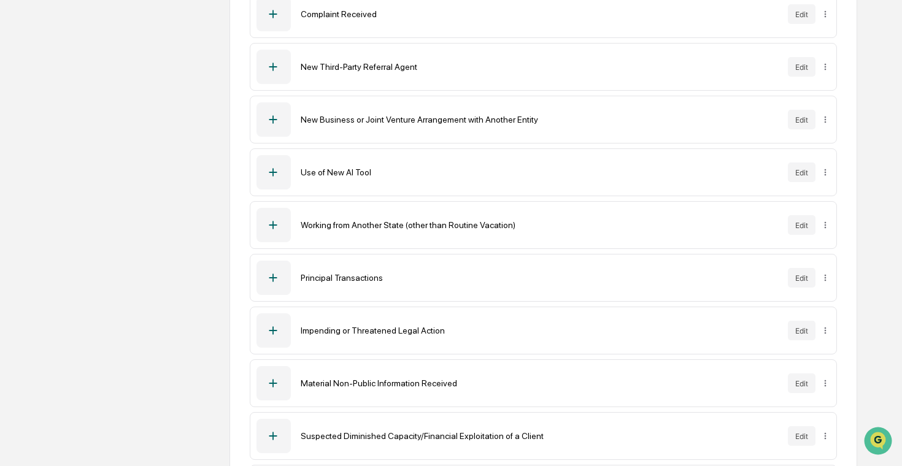
scroll to position [624, 0]
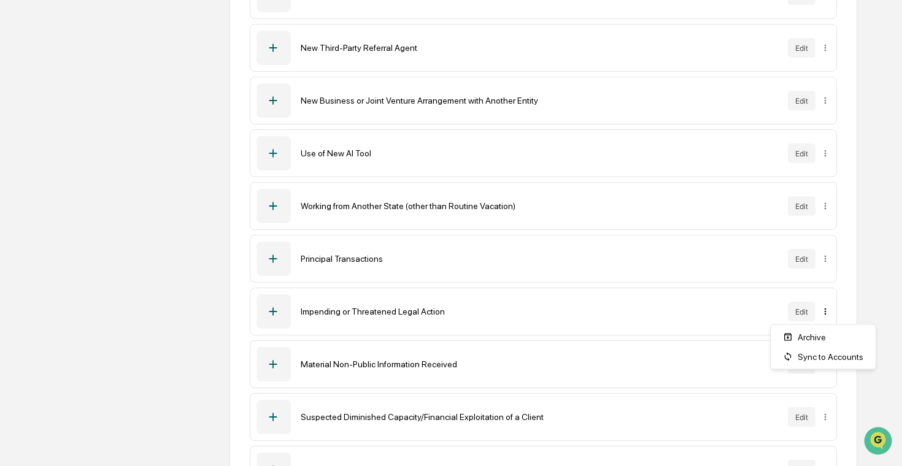
click at [814, 358] on div "Sync to Accounts" at bounding box center [823, 357] width 100 height 20
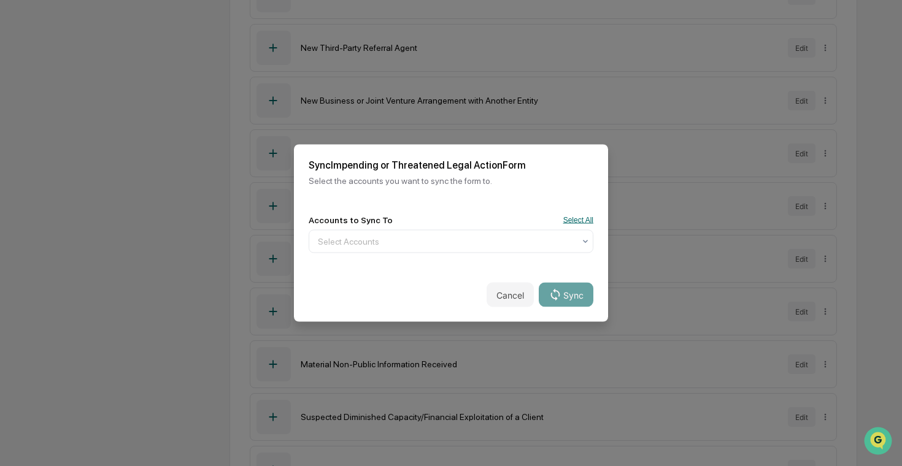
click at [592, 220] on button "Select All" at bounding box center [578, 220] width 30 height 9
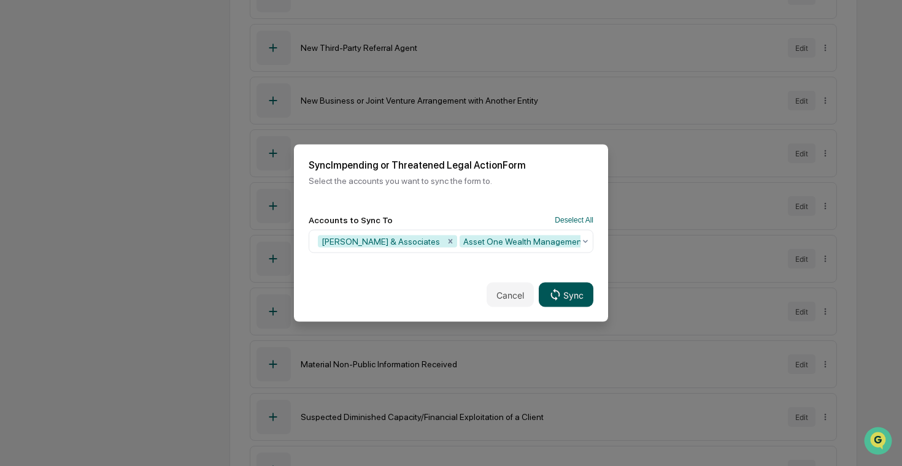
click at [562, 301] on button "Sync" at bounding box center [566, 295] width 55 height 25
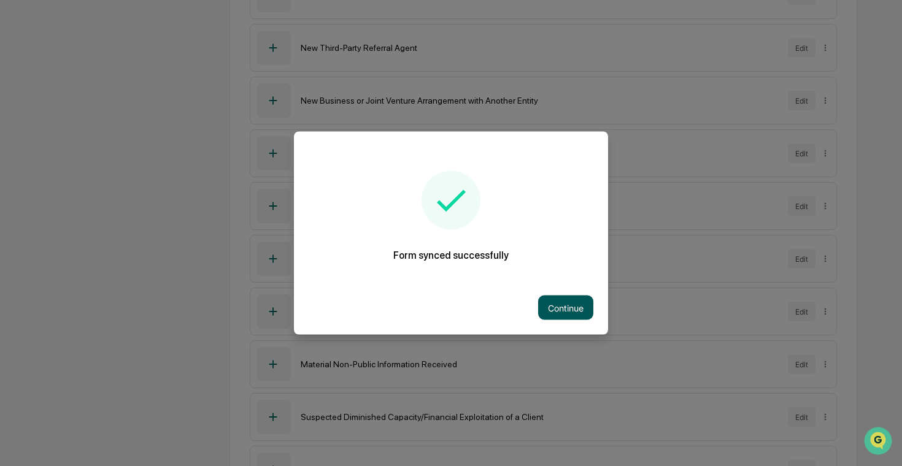
click at [547, 305] on button "Continue" at bounding box center [565, 308] width 55 height 25
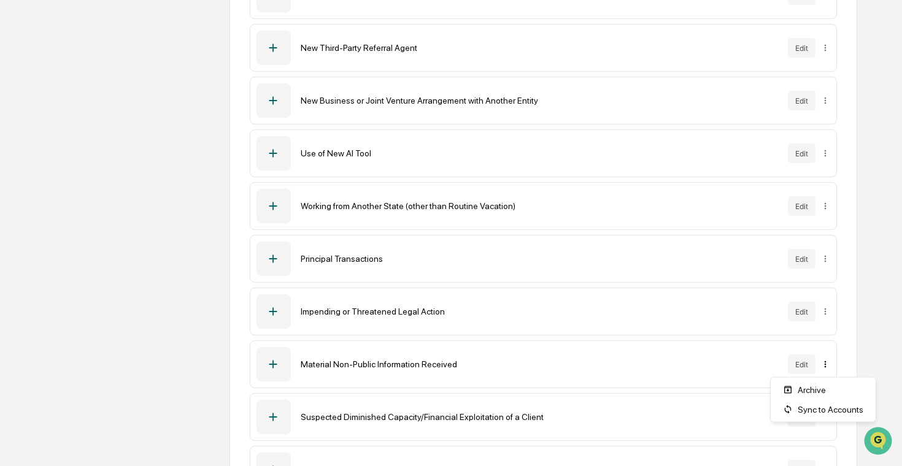
click at [810, 410] on div "Sync to Accounts" at bounding box center [823, 410] width 100 height 20
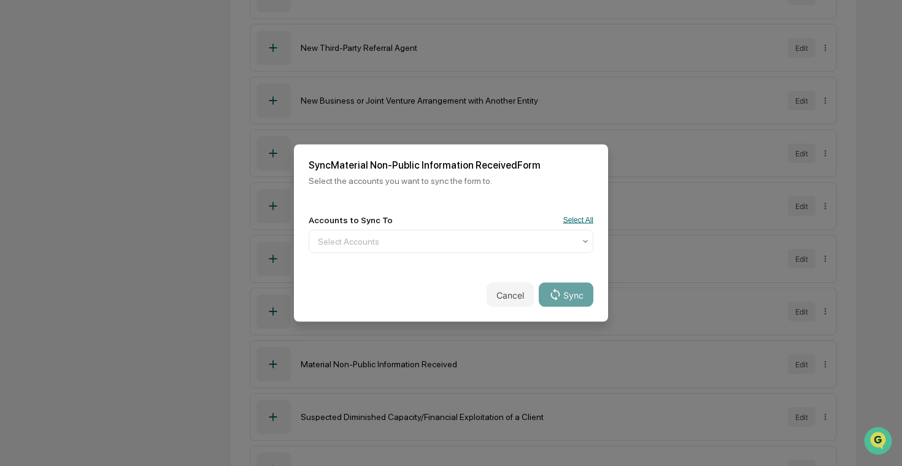
click at [583, 220] on button "Select All" at bounding box center [578, 220] width 30 height 9
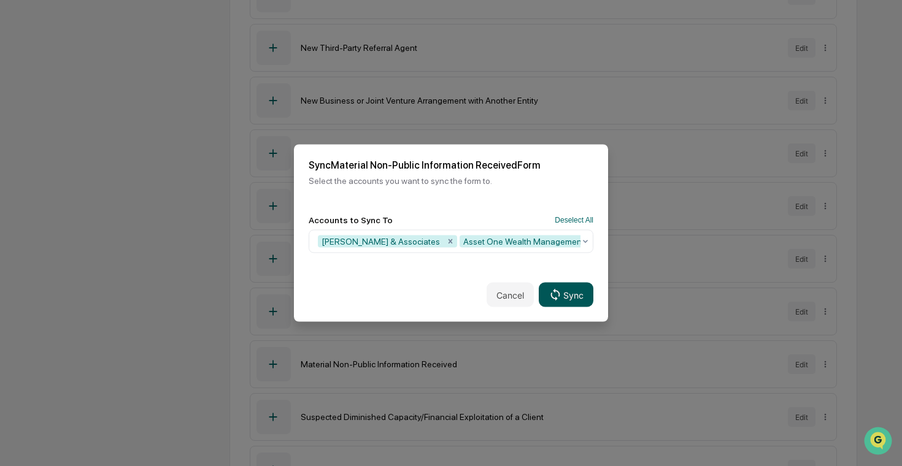
click at [580, 298] on button "Sync" at bounding box center [566, 295] width 55 height 25
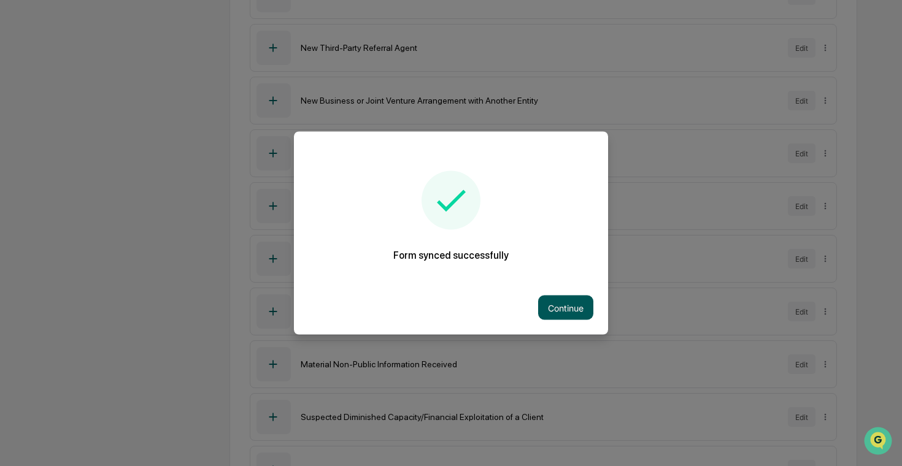
click at [569, 312] on button "Continue" at bounding box center [565, 308] width 55 height 25
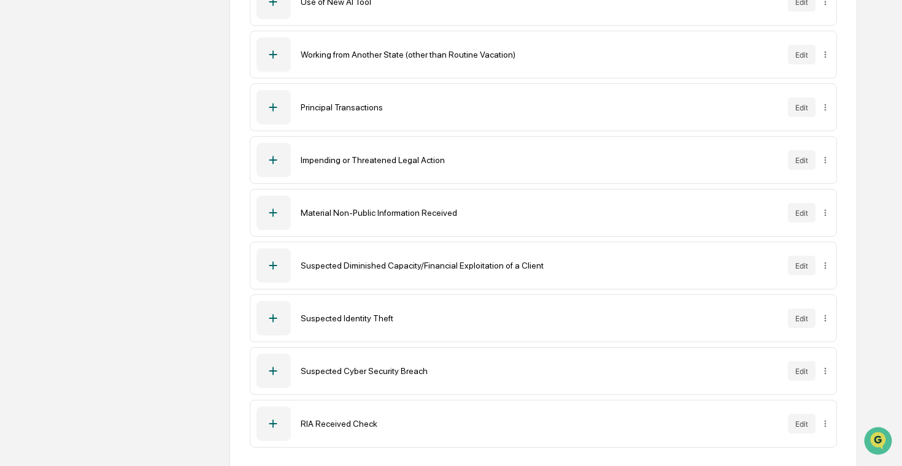
scroll to position [782, 0]
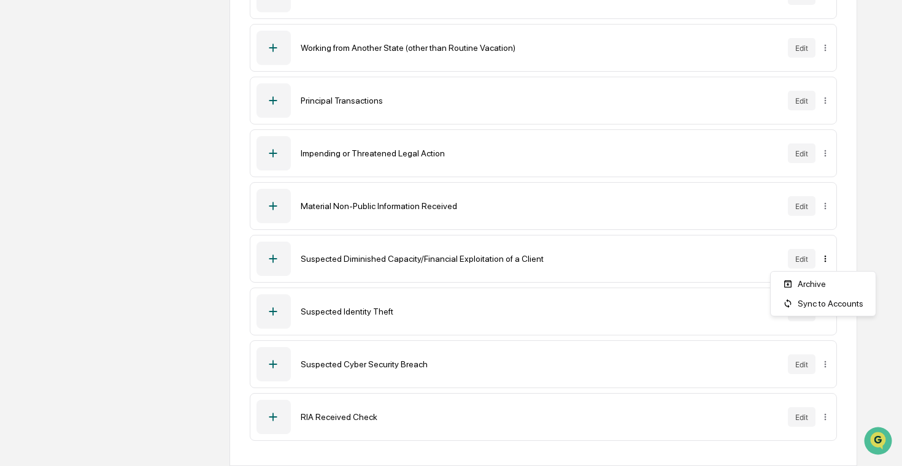
click at [811, 302] on div "Sync to Accounts" at bounding box center [823, 304] width 100 height 20
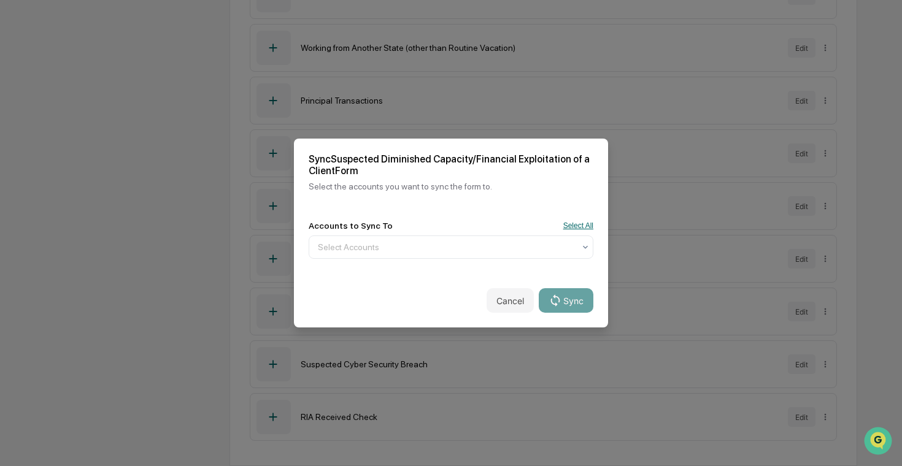
click at [584, 228] on button "Select All" at bounding box center [578, 225] width 30 height 9
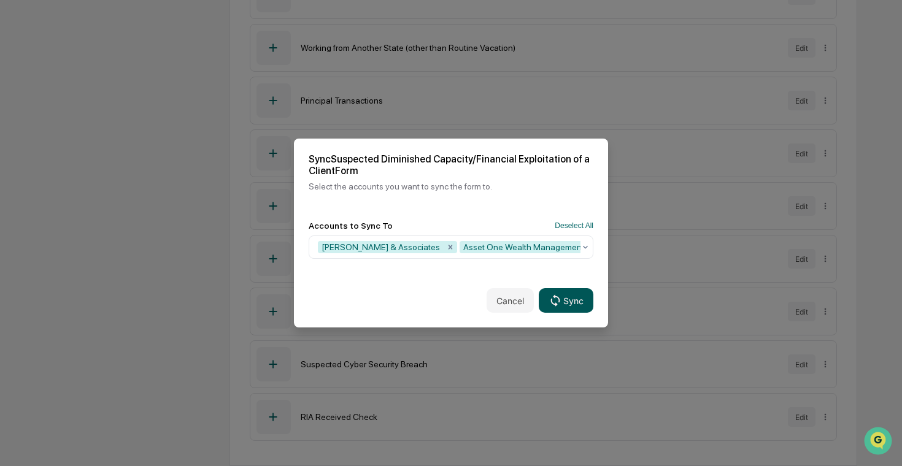
click at [571, 302] on button "Sync" at bounding box center [566, 300] width 55 height 25
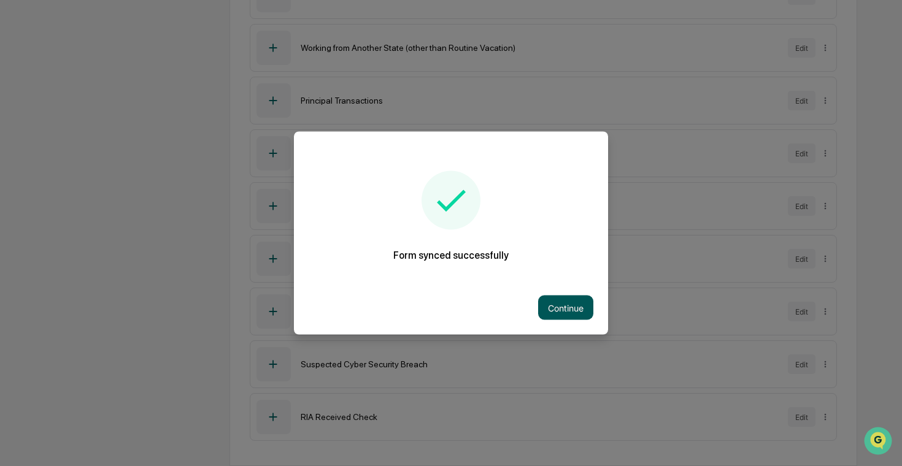
click at [576, 301] on button "Continue" at bounding box center [565, 308] width 55 height 25
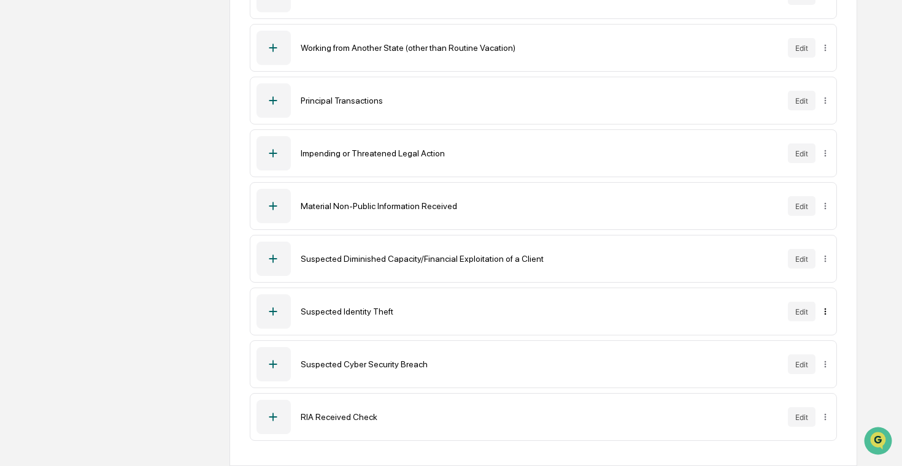
click at [821, 356] on div "Sync to Accounts" at bounding box center [823, 357] width 100 height 20
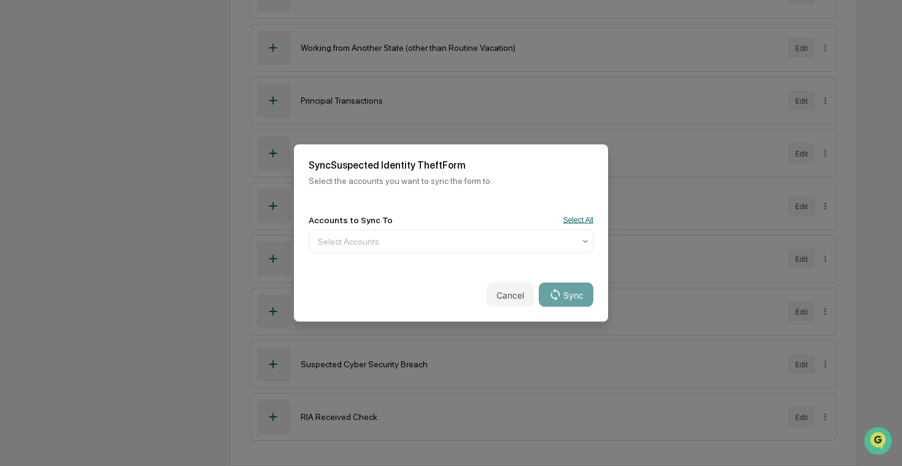
click at [586, 220] on button "Select All" at bounding box center [578, 220] width 30 height 9
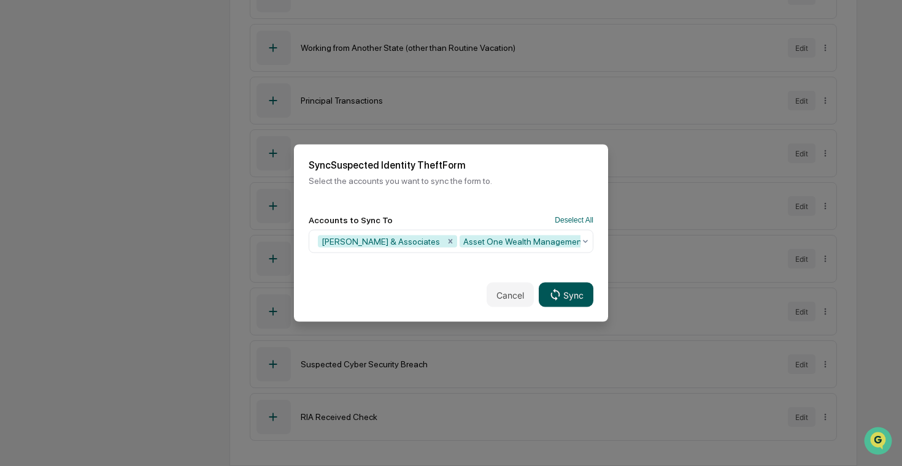
click at [577, 291] on button "Sync" at bounding box center [566, 295] width 55 height 25
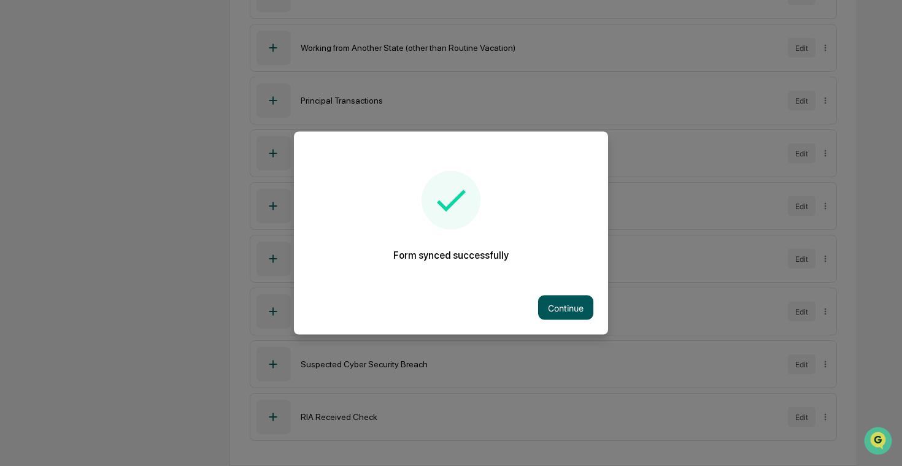
click at [558, 306] on button "Continue" at bounding box center [565, 308] width 55 height 25
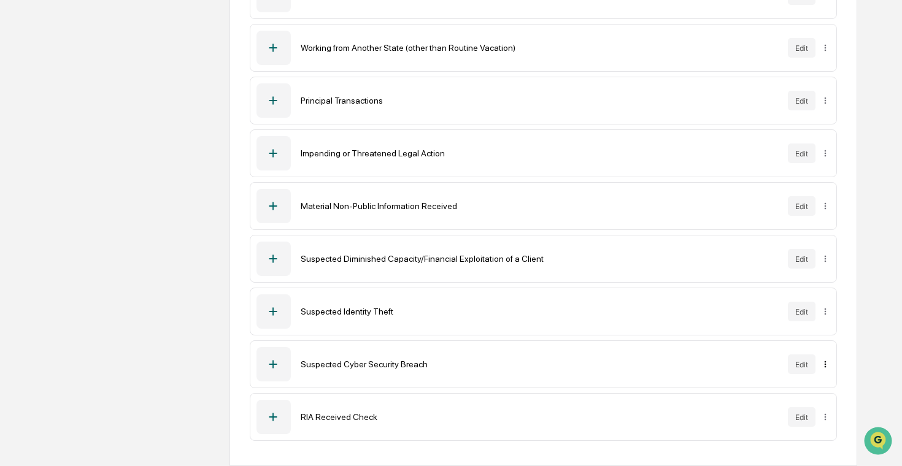
click at [808, 412] on div "Sync to Accounts" at bounding box center [823, 409] width 100 height 20
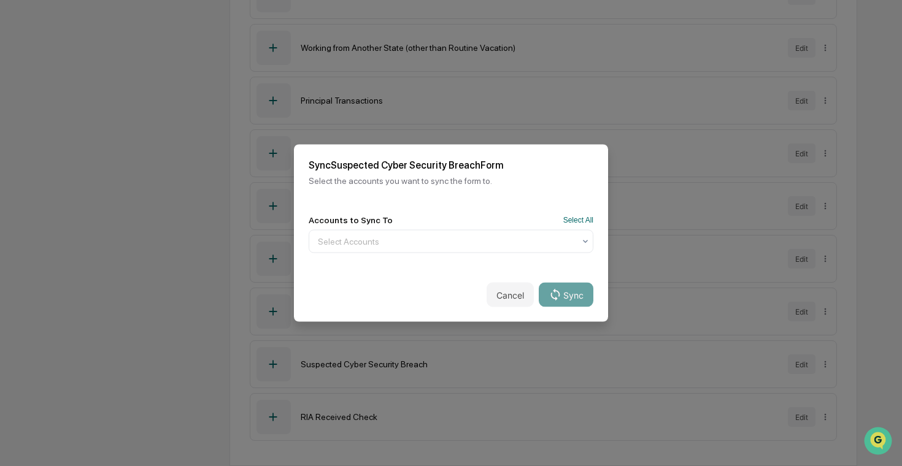
click at [574, 215] on div "Accounts to Sync To Select All" at bounding box center [451, 220] width 285 height 10
click at [574, 221] on button "Select All" at bounding box center [578, 220] width 30 height 9
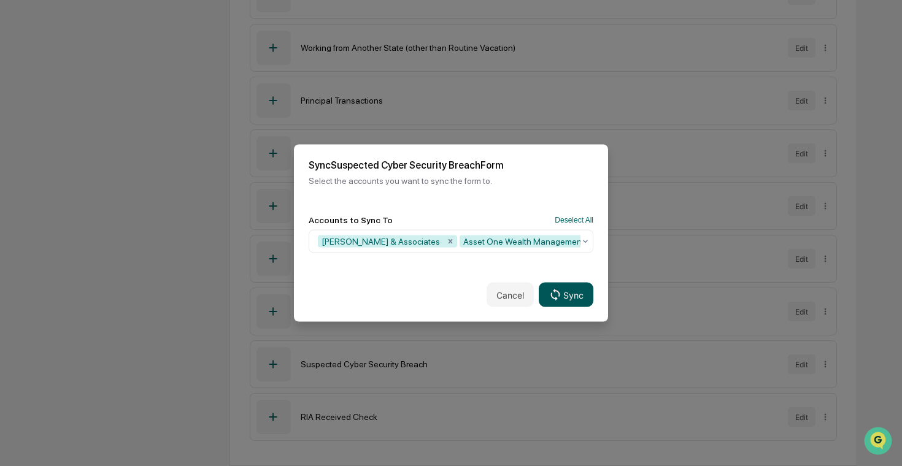
click at [572, 293] on button "Sync" at bounding box center [566, 295] width 55 height 25
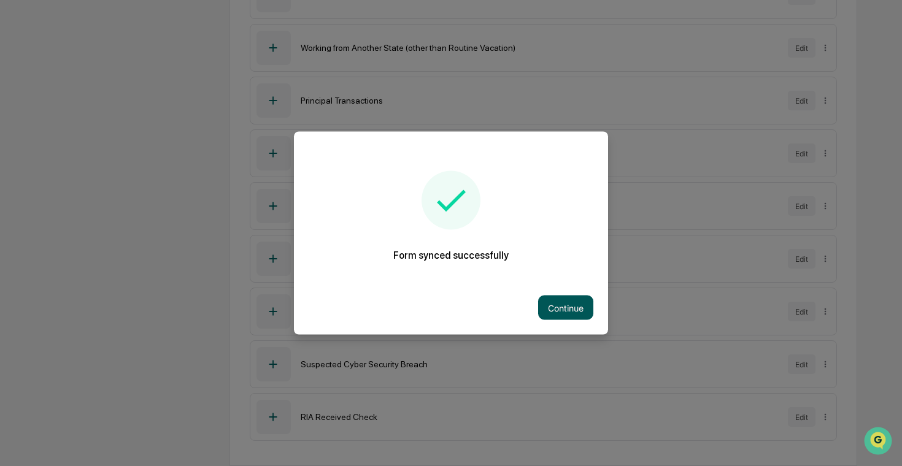
click at [563, 317] on button "Continue" at bounding box center [565, 308] width 55 height 25
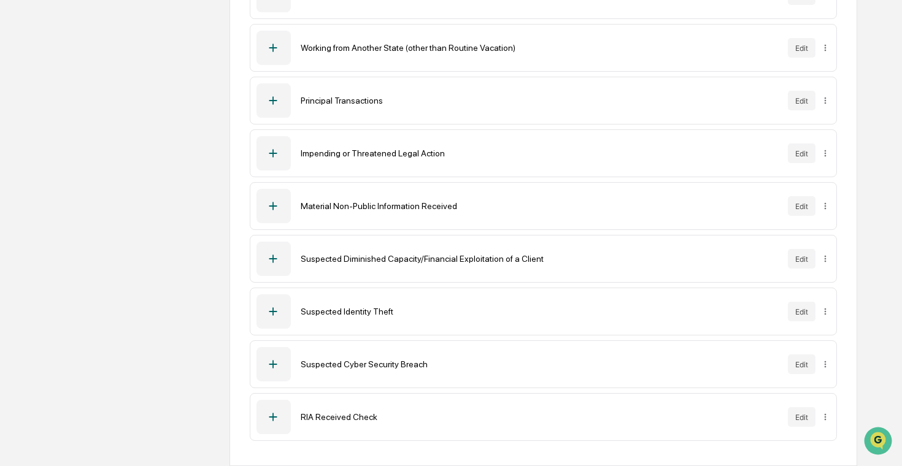
click at [831, 417] on div "RIA Received Check Edit" at bounding box center [543, 417] width 587 height 48
click at [828, 395] on div "Sync to Accounts" at bounding box center [823, 392] width 100 height 20
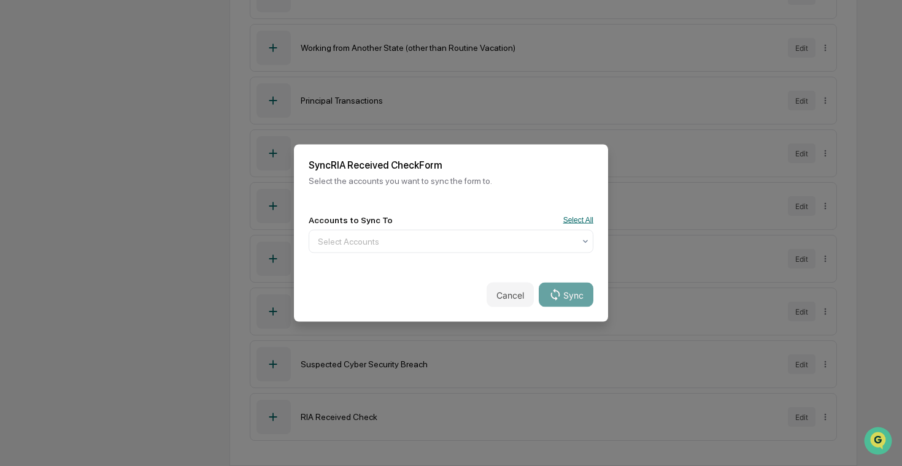
click at [574, 217] on button "Select All" at bounding box center [578, 220] width 30 height 9
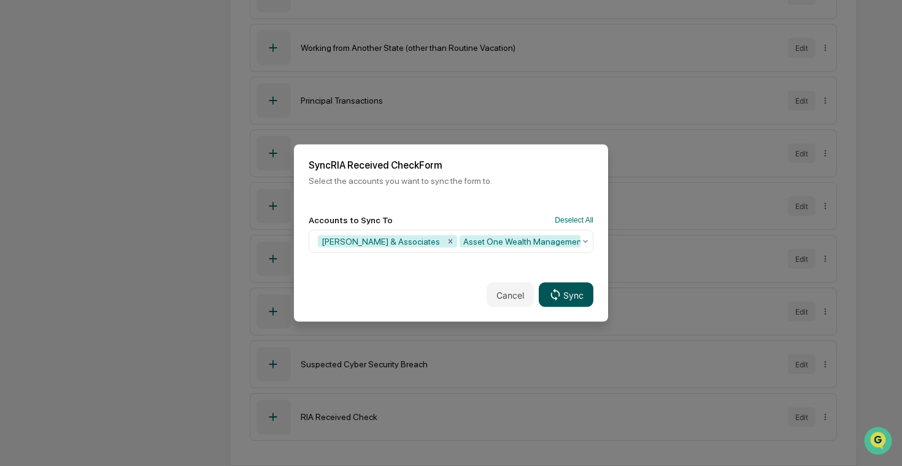
click at [574, 291] on button "Sync" at bounding box center [566, 295] width 55 height 25
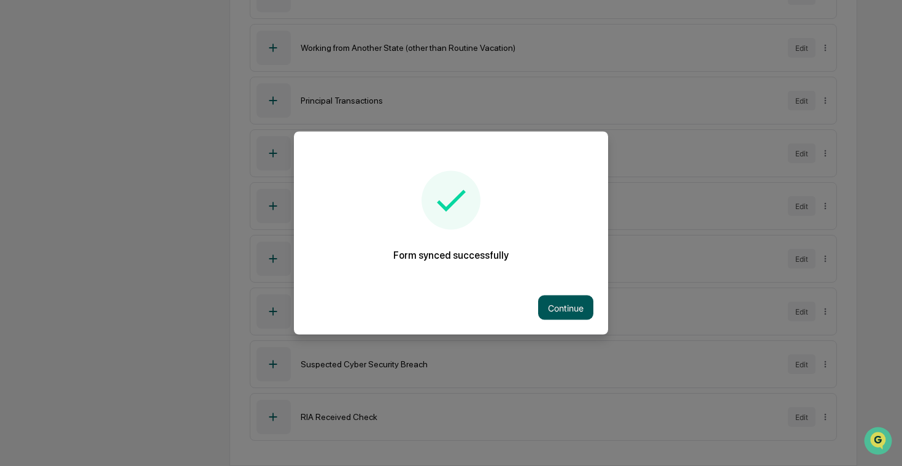
click at [561, 304] on button "Continue" at bounding box center [565, 308] width 55 height 25
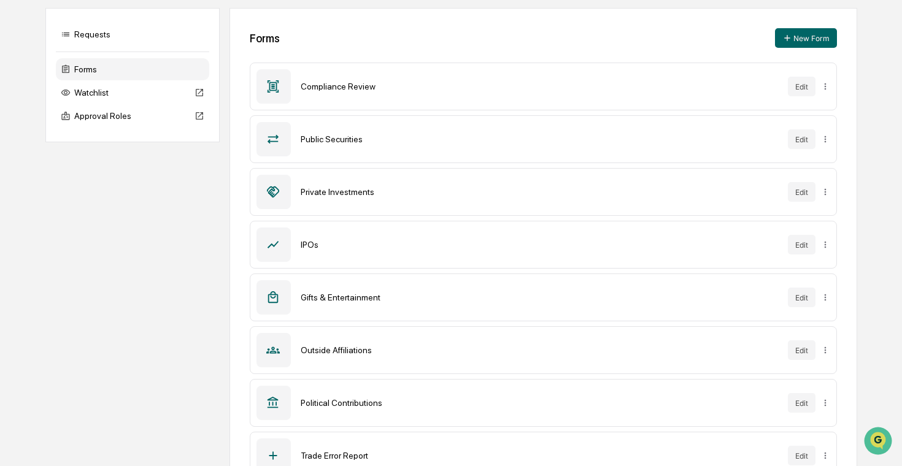
scroll to position [0, 0]
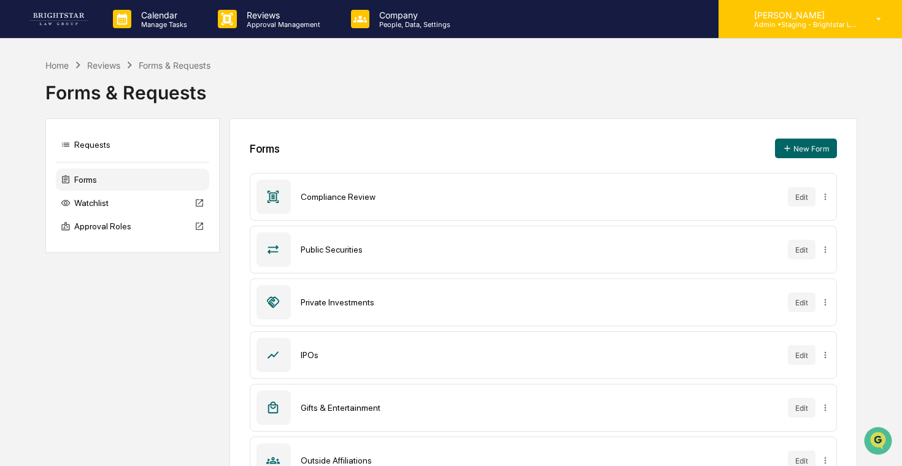
click at [821, 29] on div "[PERSON_NAME] Admin • Staging - Brightstar Law Group" at bounding box center [809, 19] width 183 height 38
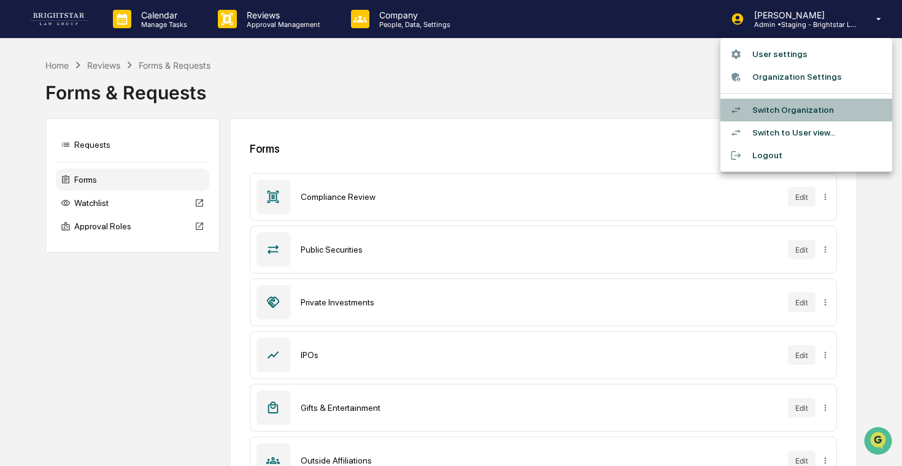
click at [807, 115] on li "Switch Organization" at bounding box center [806, 110] width 172 height 23
